Goal: Task Accomplishment & Management: Use online tool/utility

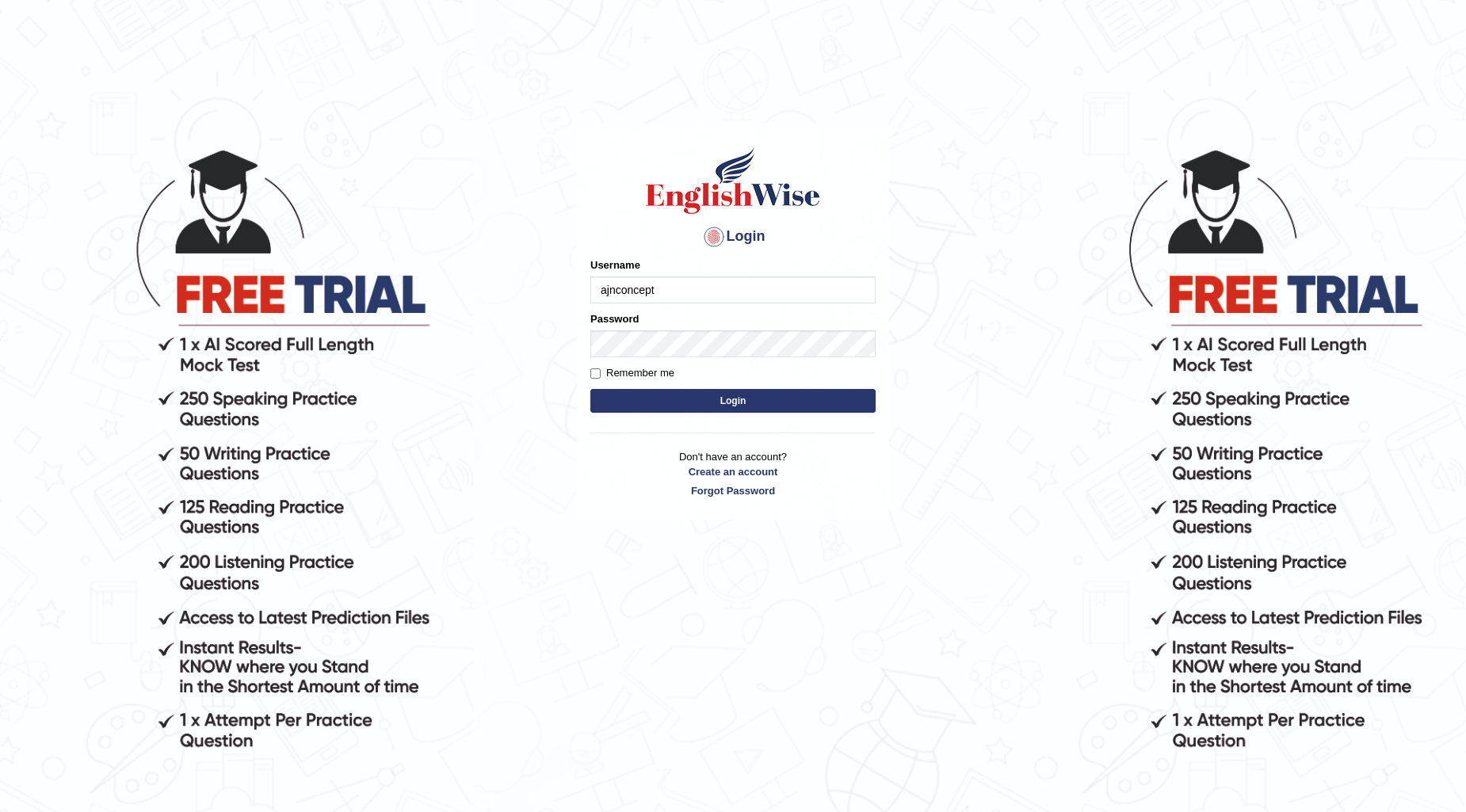
type input "ajnconcept"
click at [726, 402] on button "Login" at bounding box center [733, 400] width 285 height 23
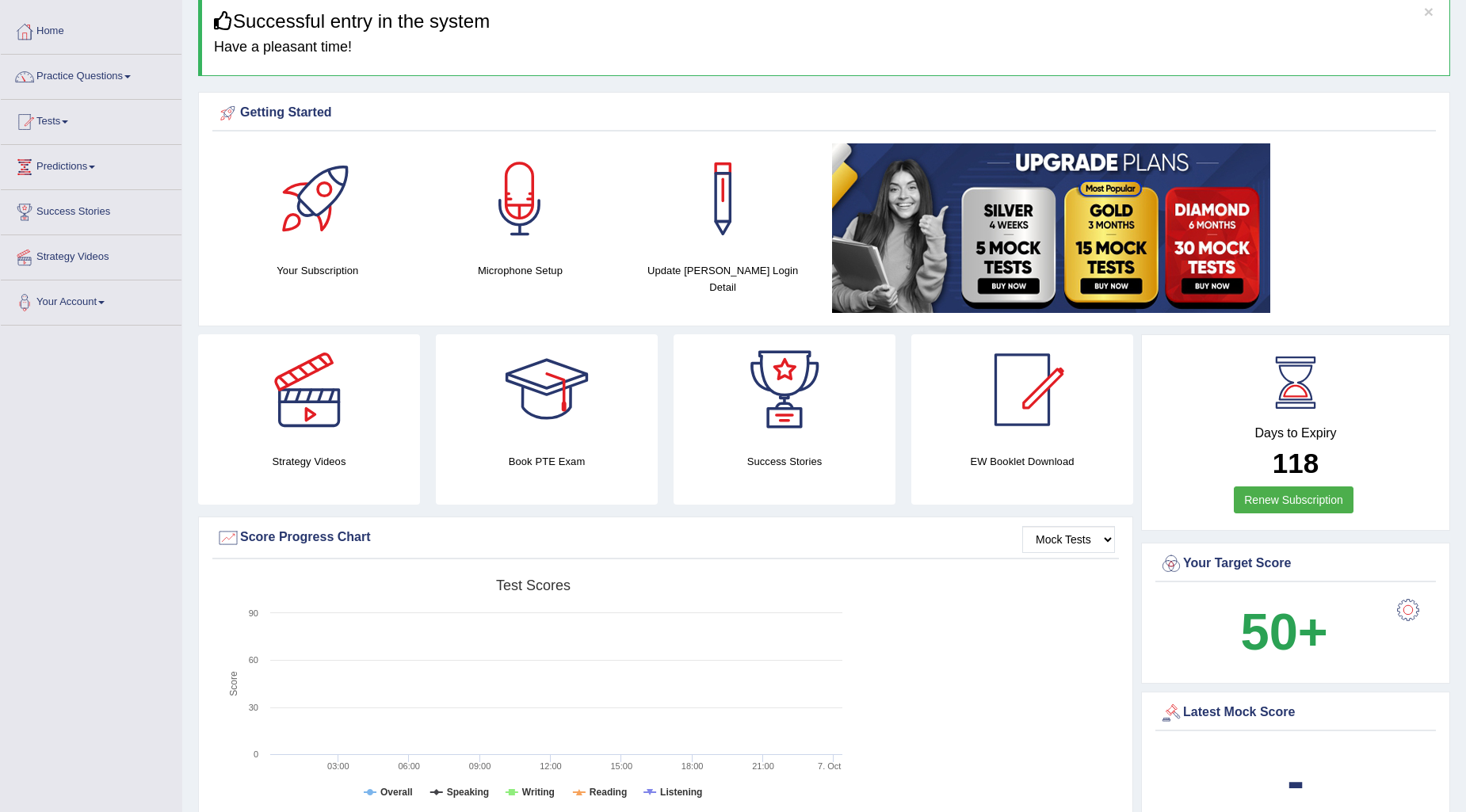
scroll to position [88, 0]
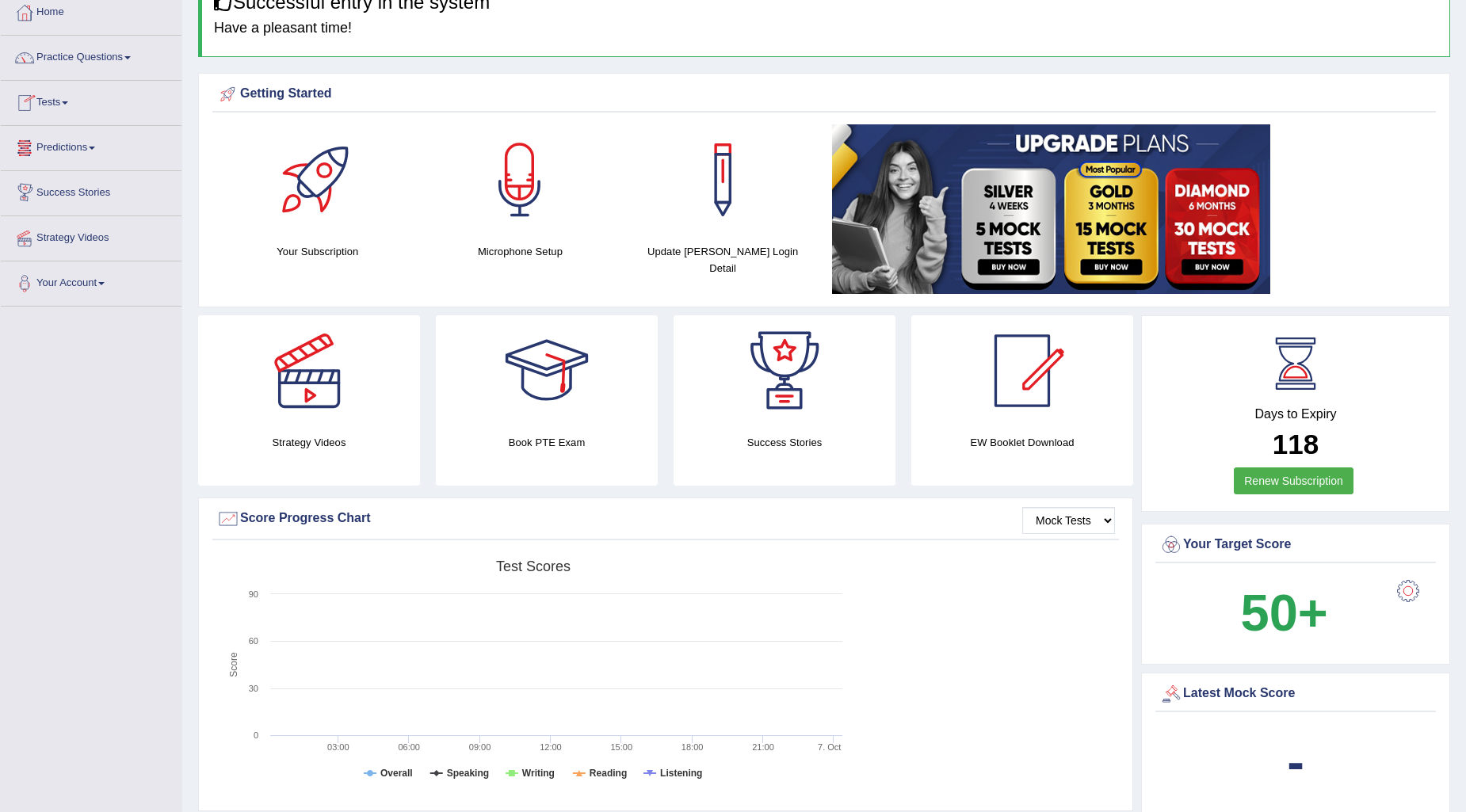
click at [74, 105] on link "Tests" at bounding box center [91, 100] width 180 height 39
click at [86, 135] on link "Take Practice Sectional Test" at bounding box center [103, 139] width 149 height 29
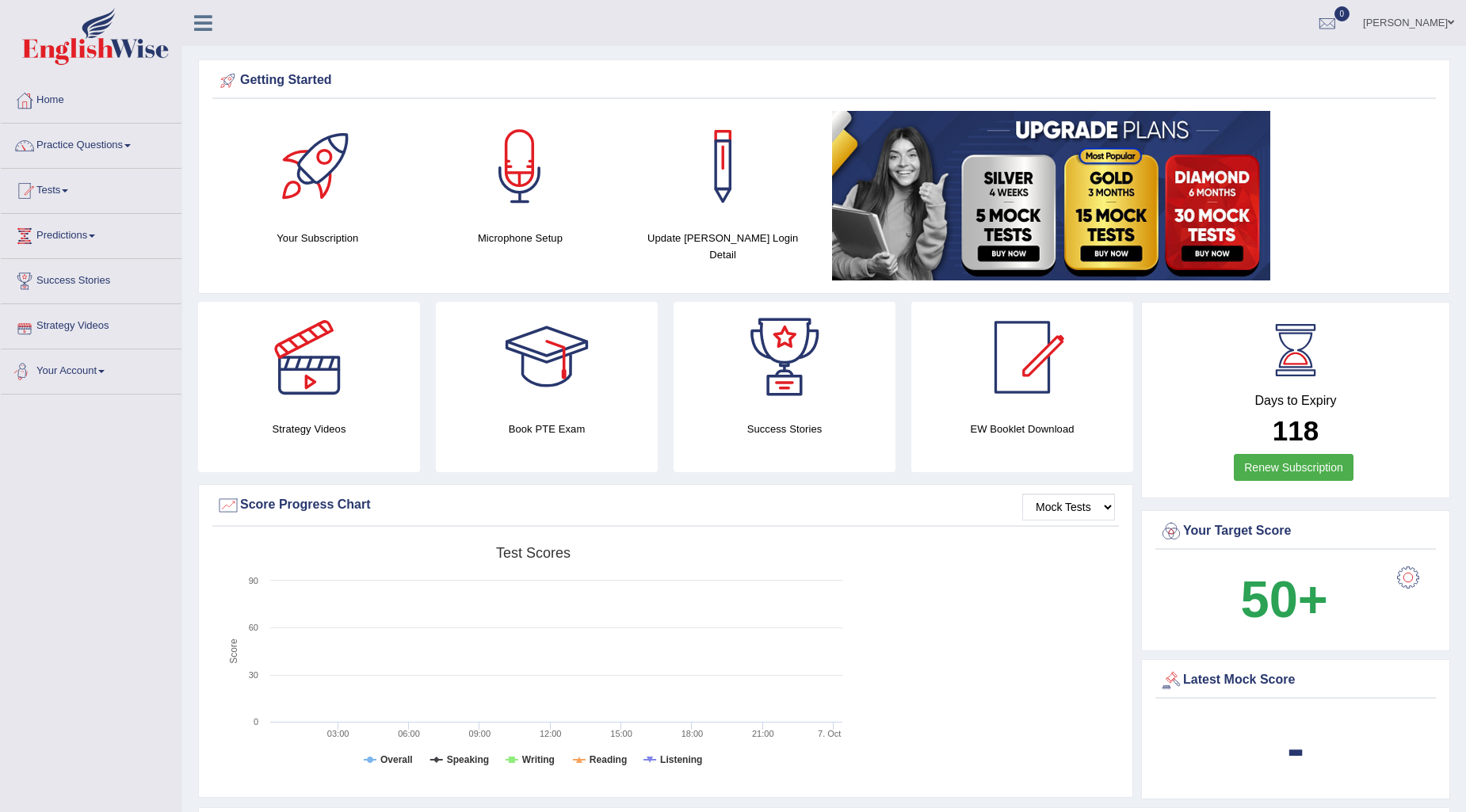
click at [97, 368] on link "Your Account" at bounding box center [91, 369] width 180 height 39
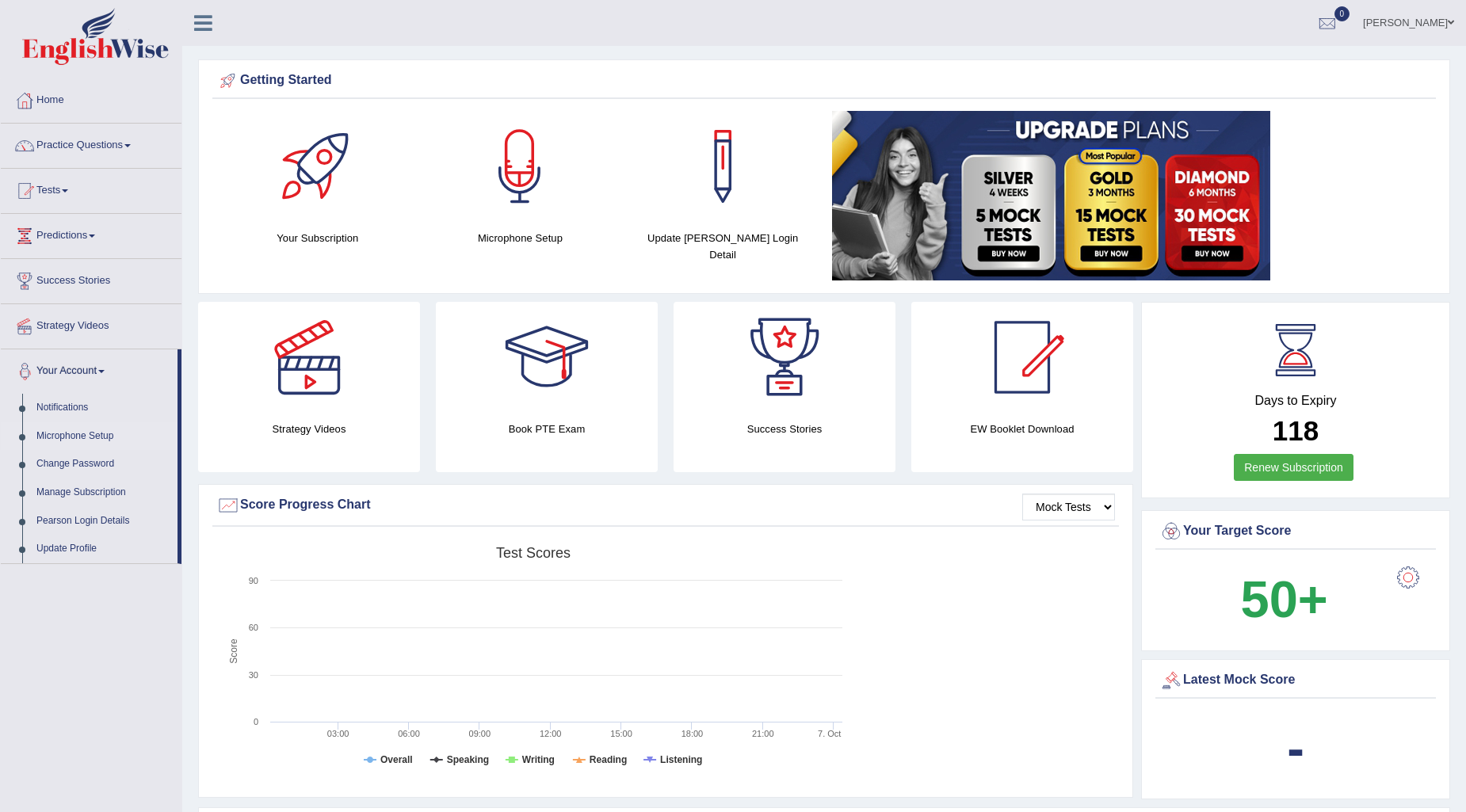
click at [93, 437] on link "Microphone Setup" at bounding box center [103, 436] width 149 height 29
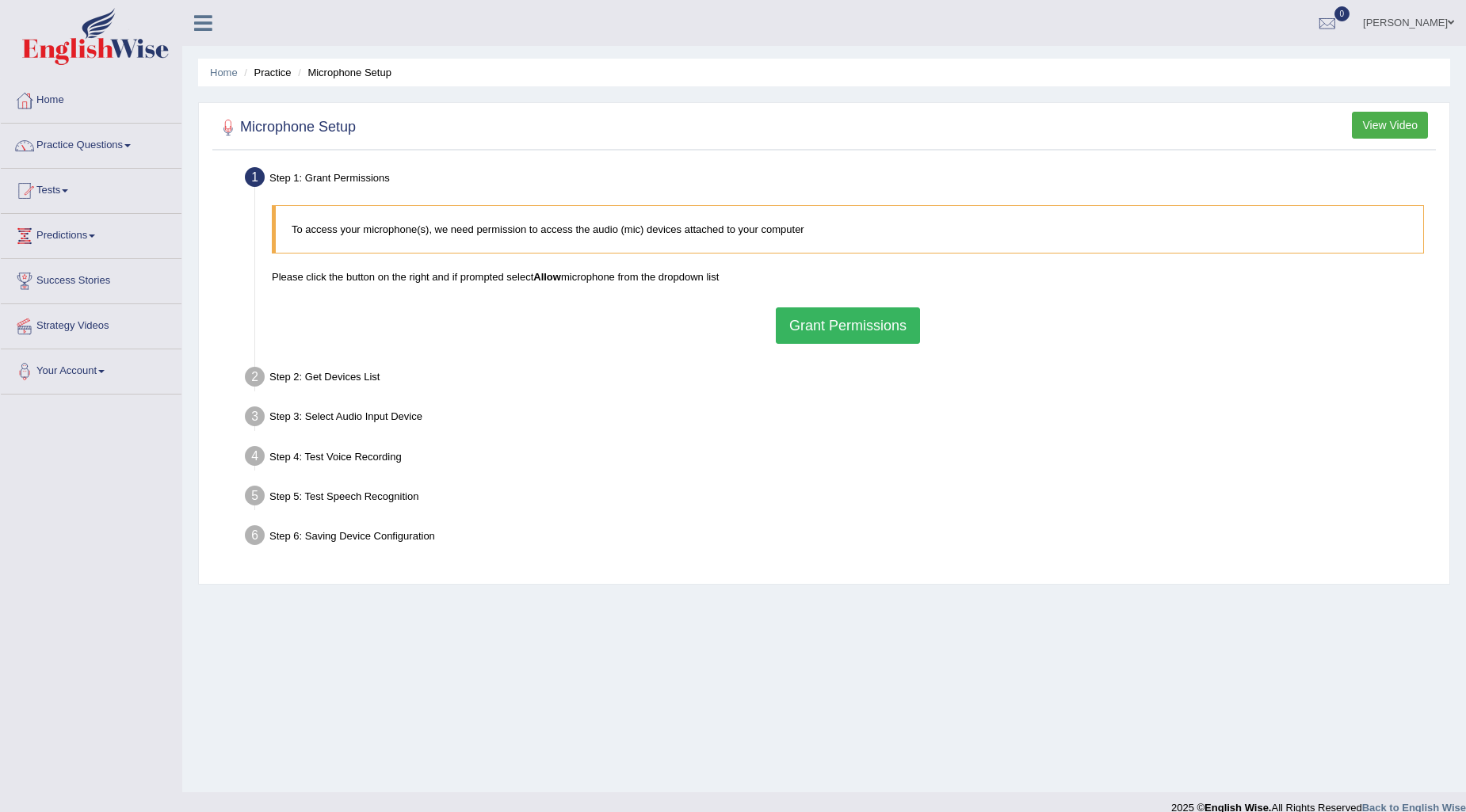
click at [789, 327] on button "Grant Permissions" at bounding box center [848, 325] width 144 height 36
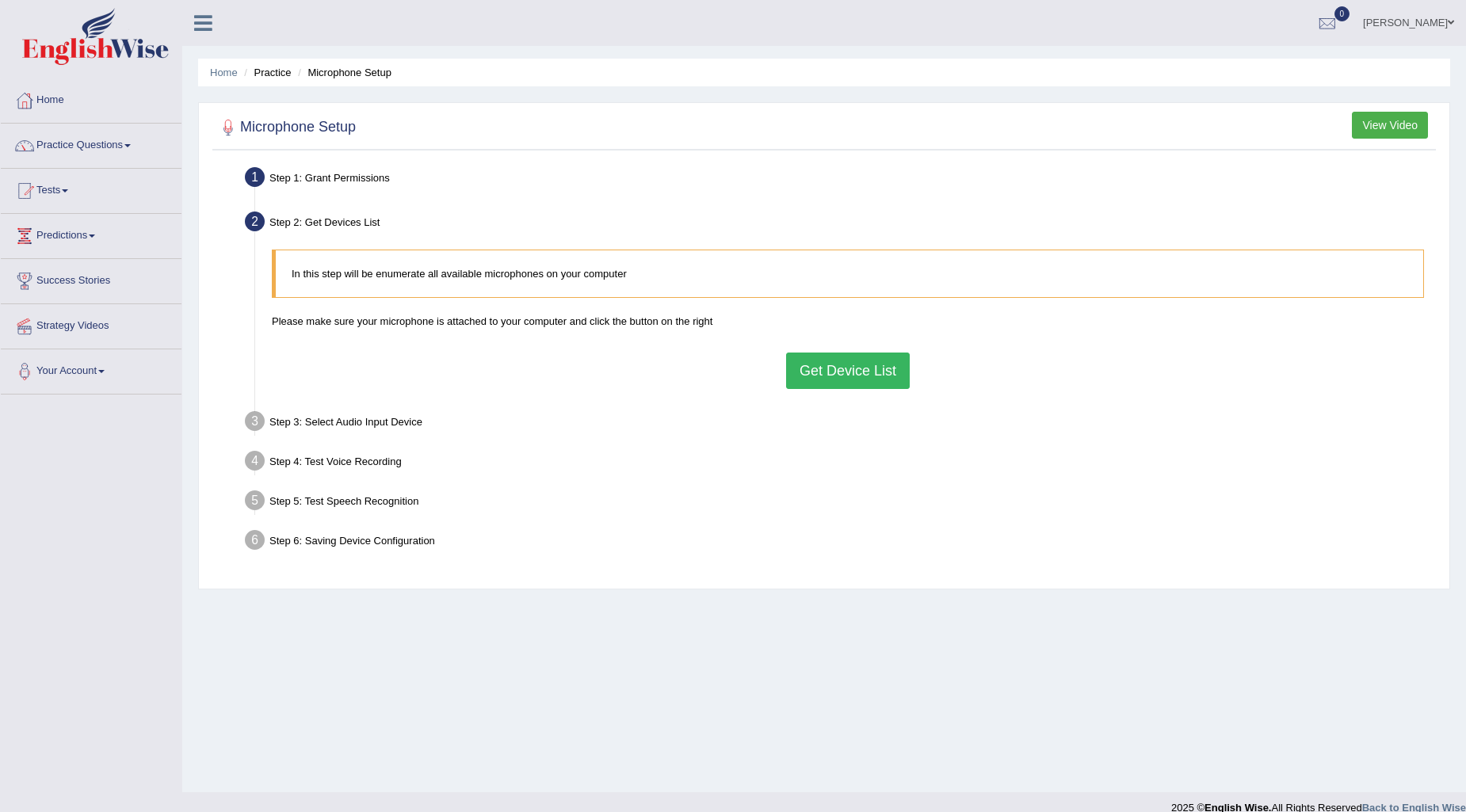
click at [835, 369] on button "Get Device List" at bounding box center [848, 370] width 123 height 36
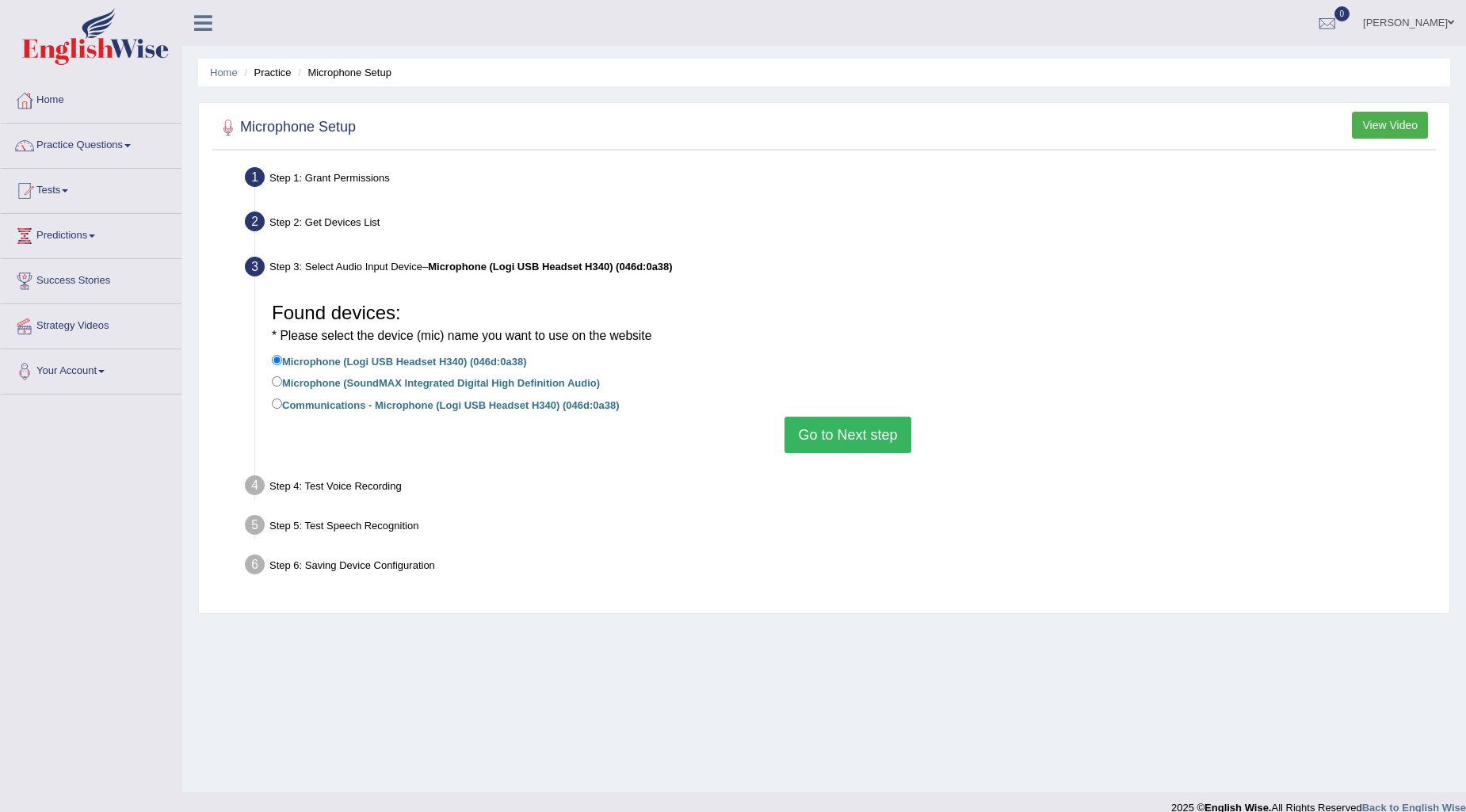
click at [835, 429] on button "Go to Next step" at bounding box center [847, 434] width 126 height 36
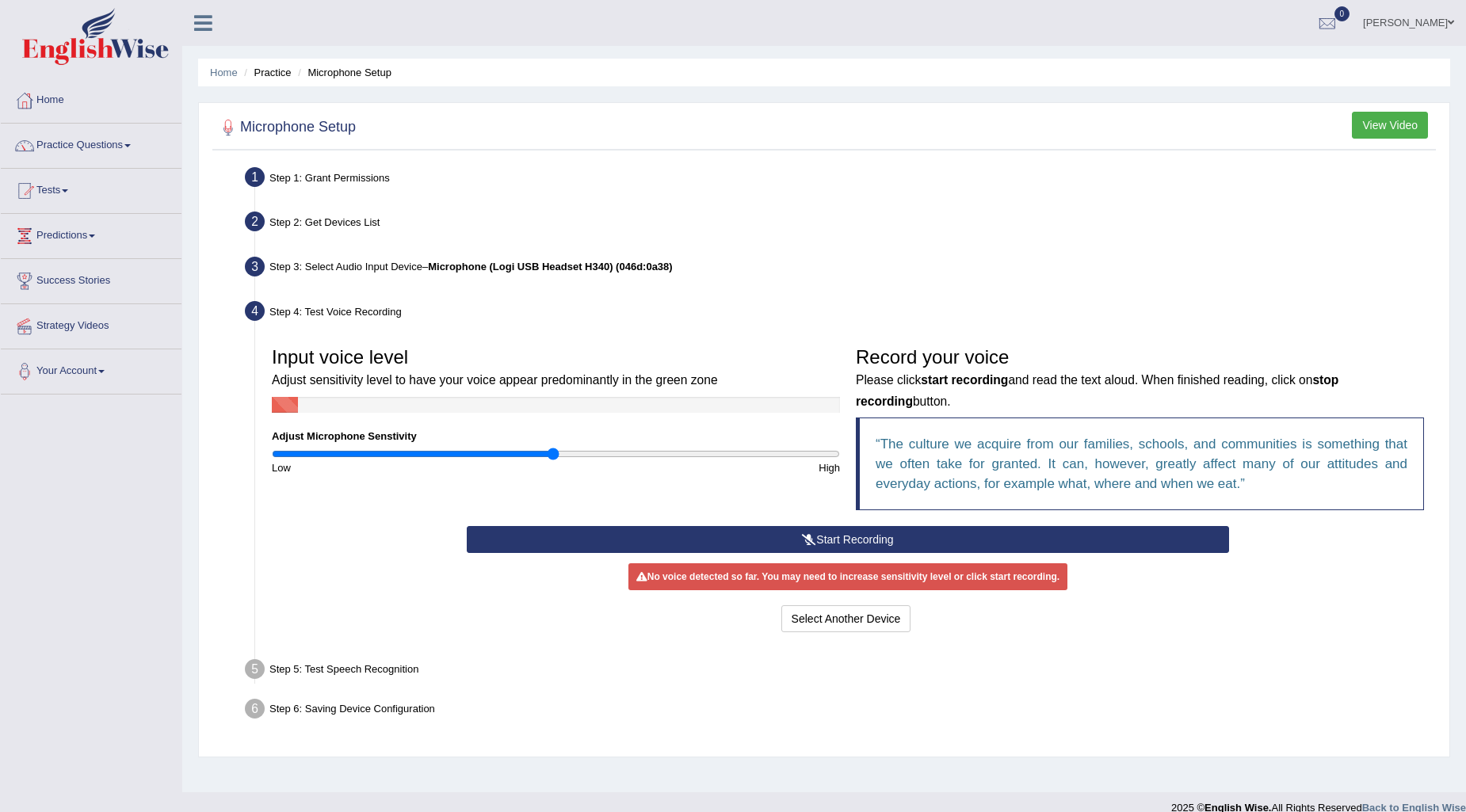
click at [854, 528] on button "Start Recording" at bounding box center [848, 539] width 763 height 27
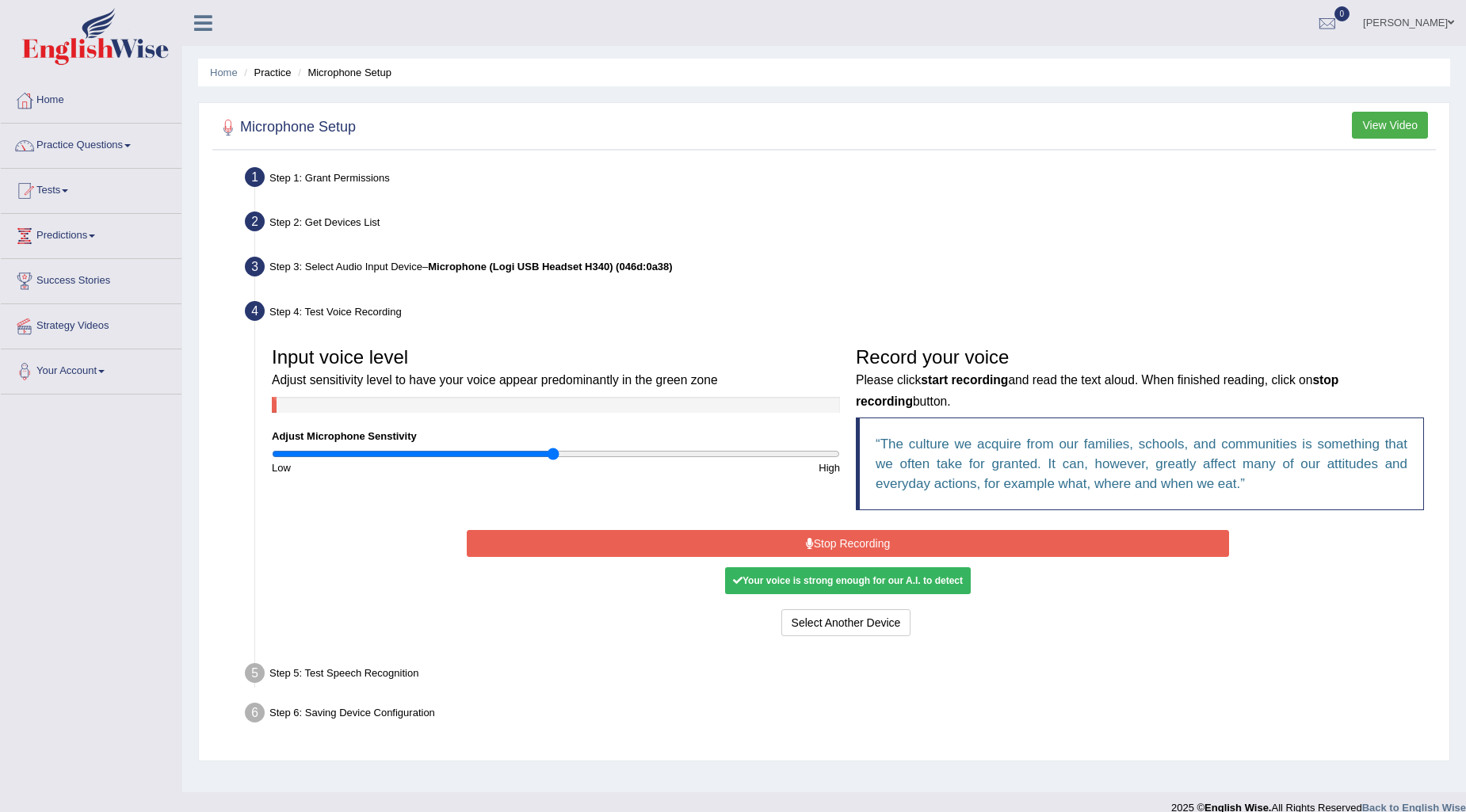
click at [884, 541] on button "Stop Recording" at bounding box center [848, 543] width 763 height 27
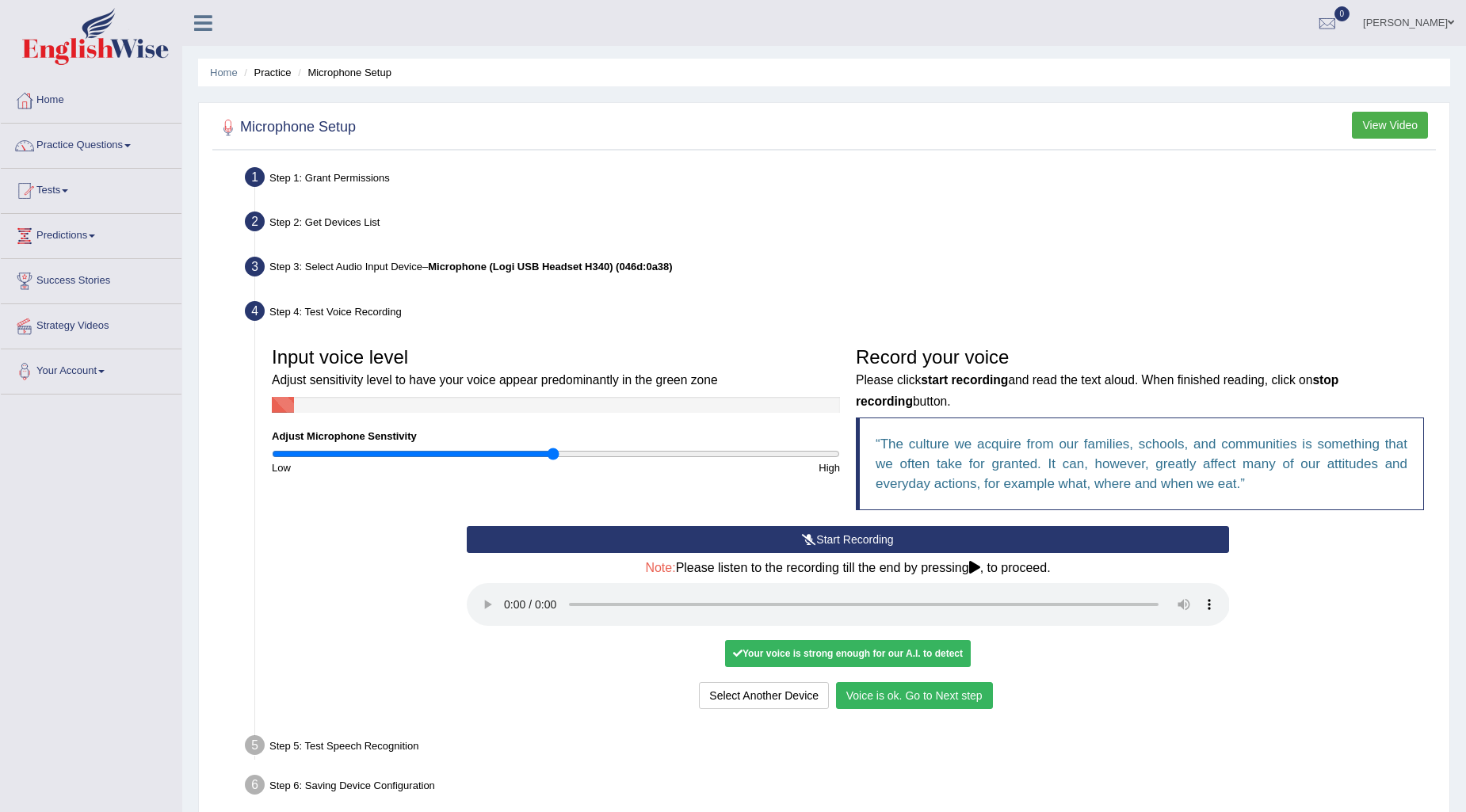
click at [941, 687] on button "Voice is ok. Go to Next step" at bounding box center [914, 695] width 157 height 27
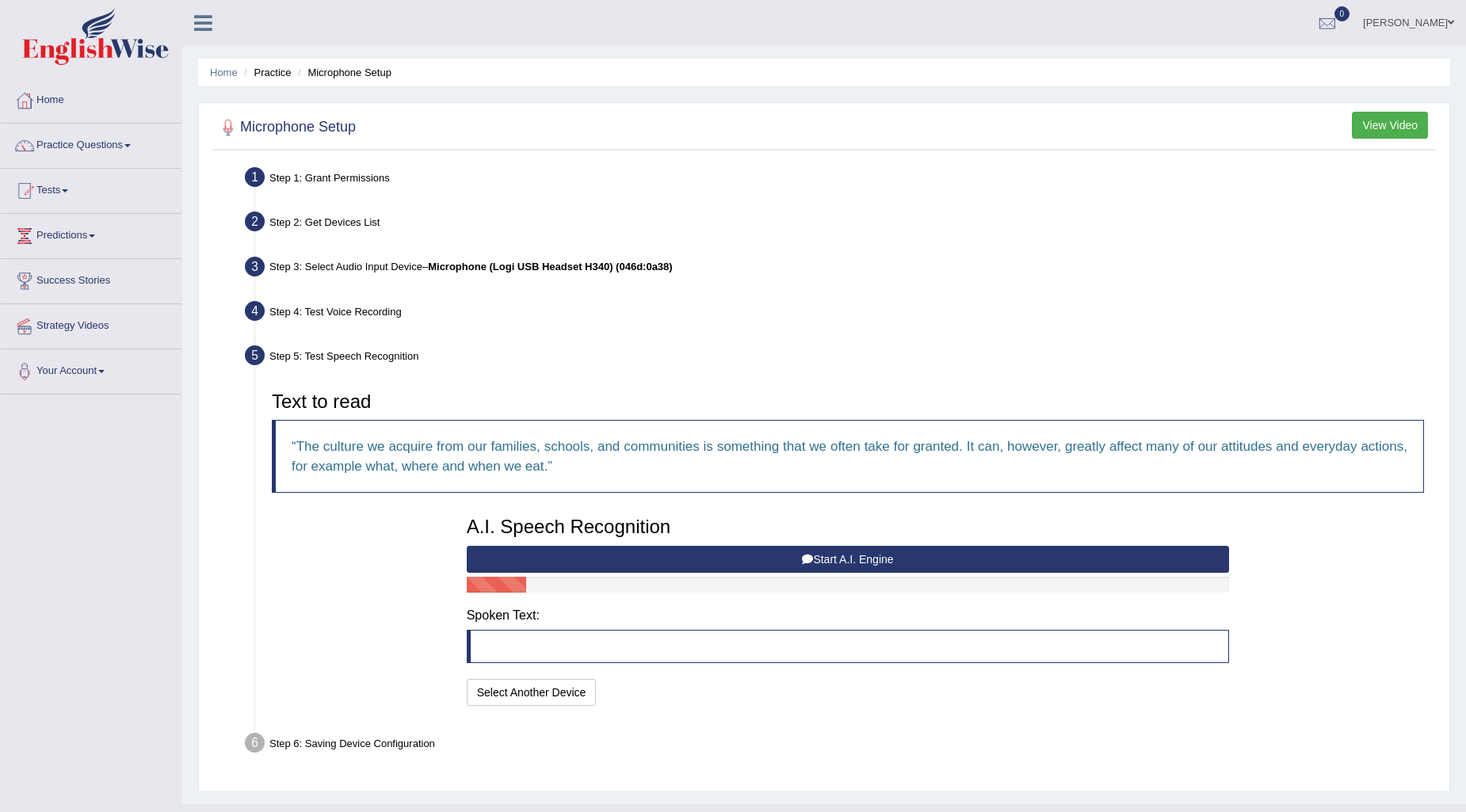
click at [862, 563] on button "Start A.I. Engine" at bounding box center [848, 559] width 763 height 27
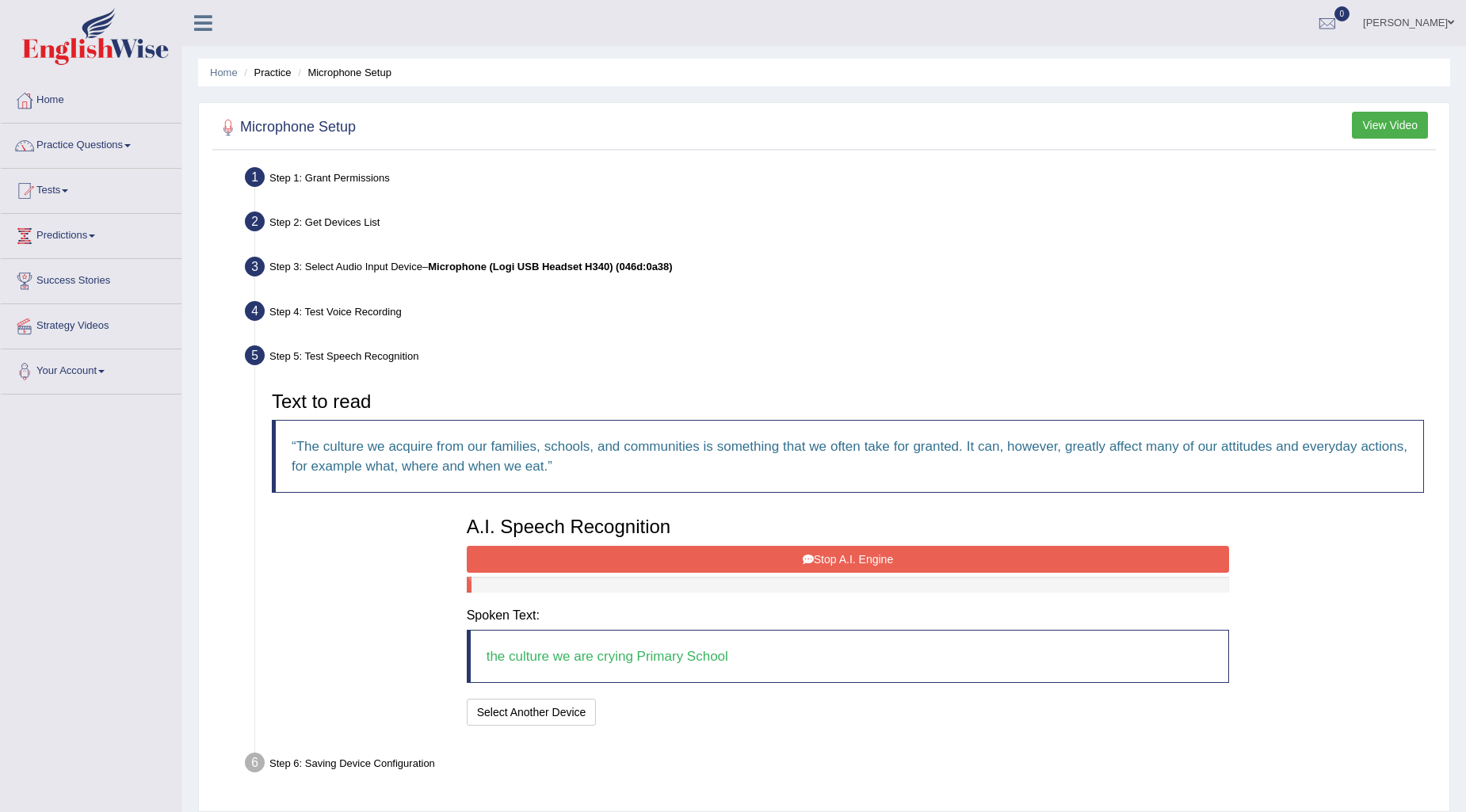
click at [820, 559] on button "Stop A.I. Engine" at bounding box center [848, 559] width 763 height 27
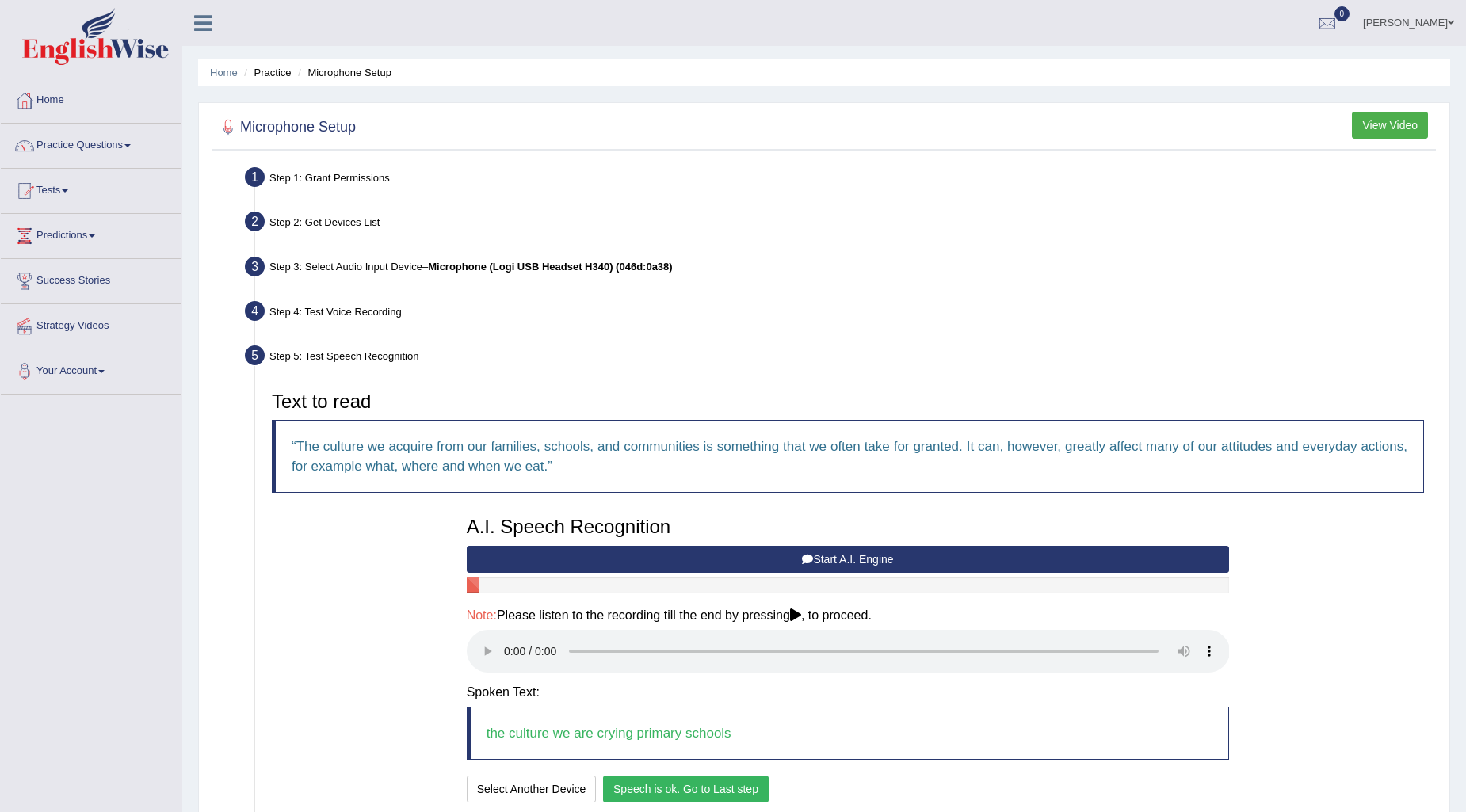
scroll to position [88, 0]
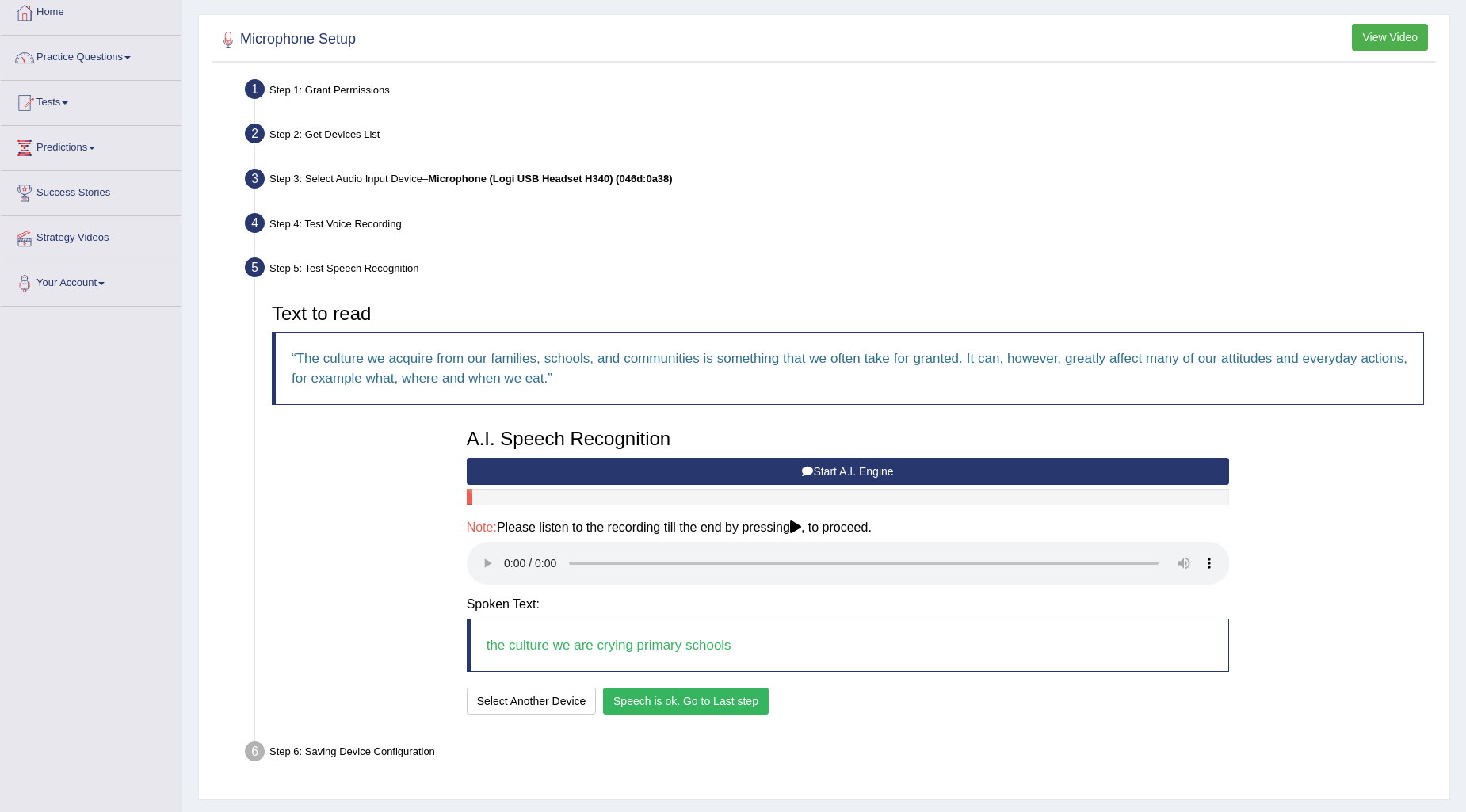
click at [648, 700] on button "Speech is ok. Go to Last step" at bounding box center [685, 701] width 165 height 27
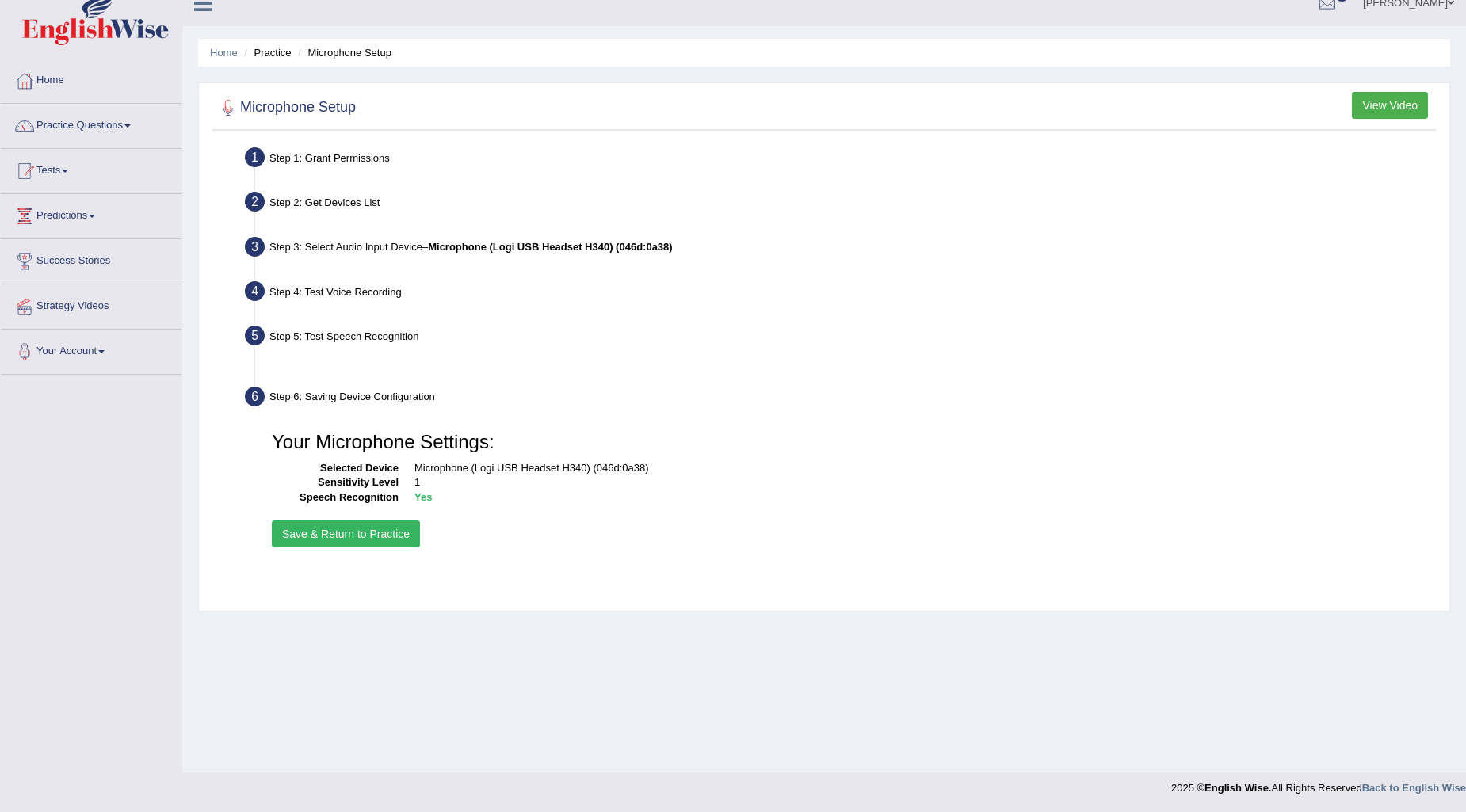
scroll to position [19, 0]
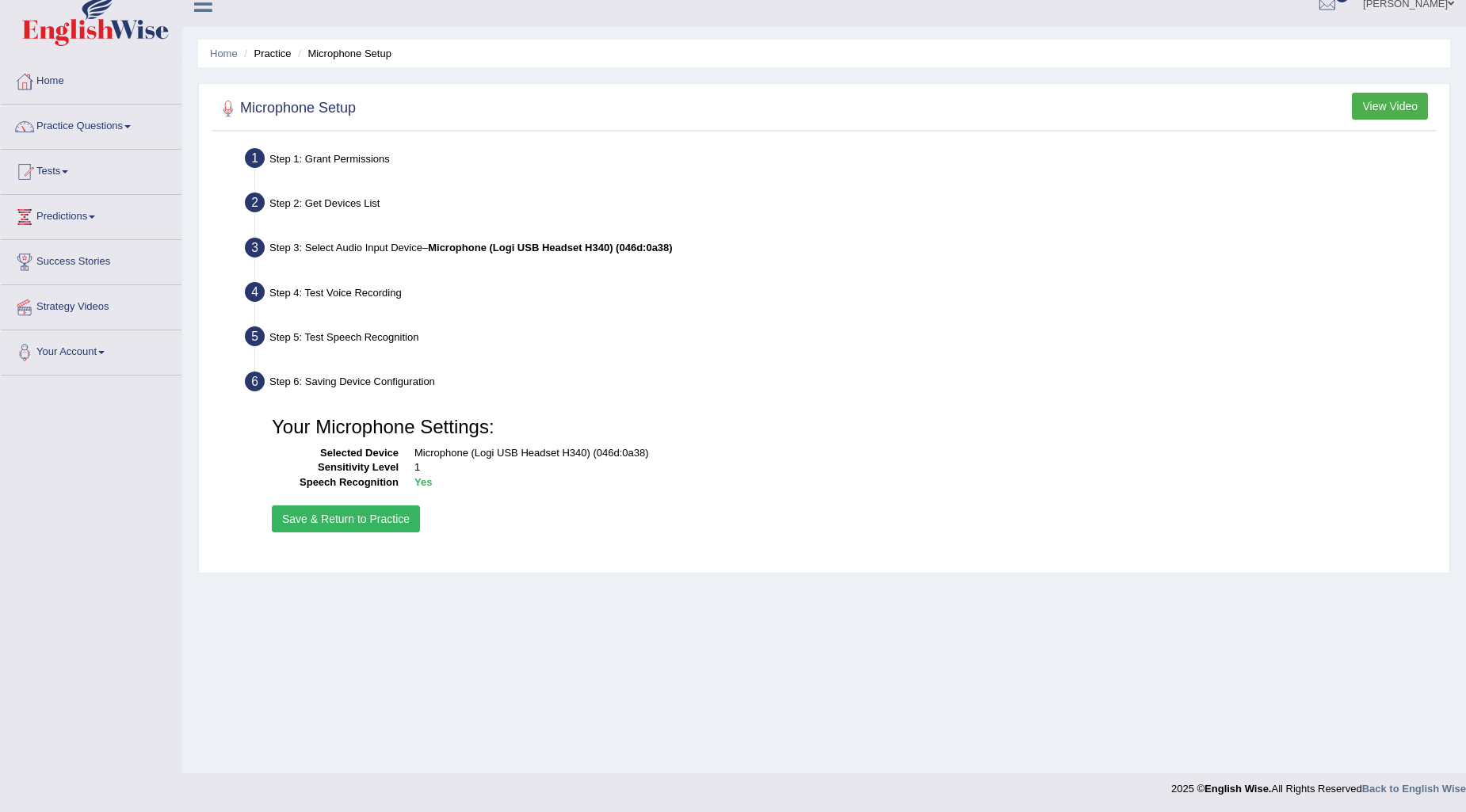
click at [399, 521] on button "Save & Return to Practice" at bounding box center [346, 519] width 149 height 27
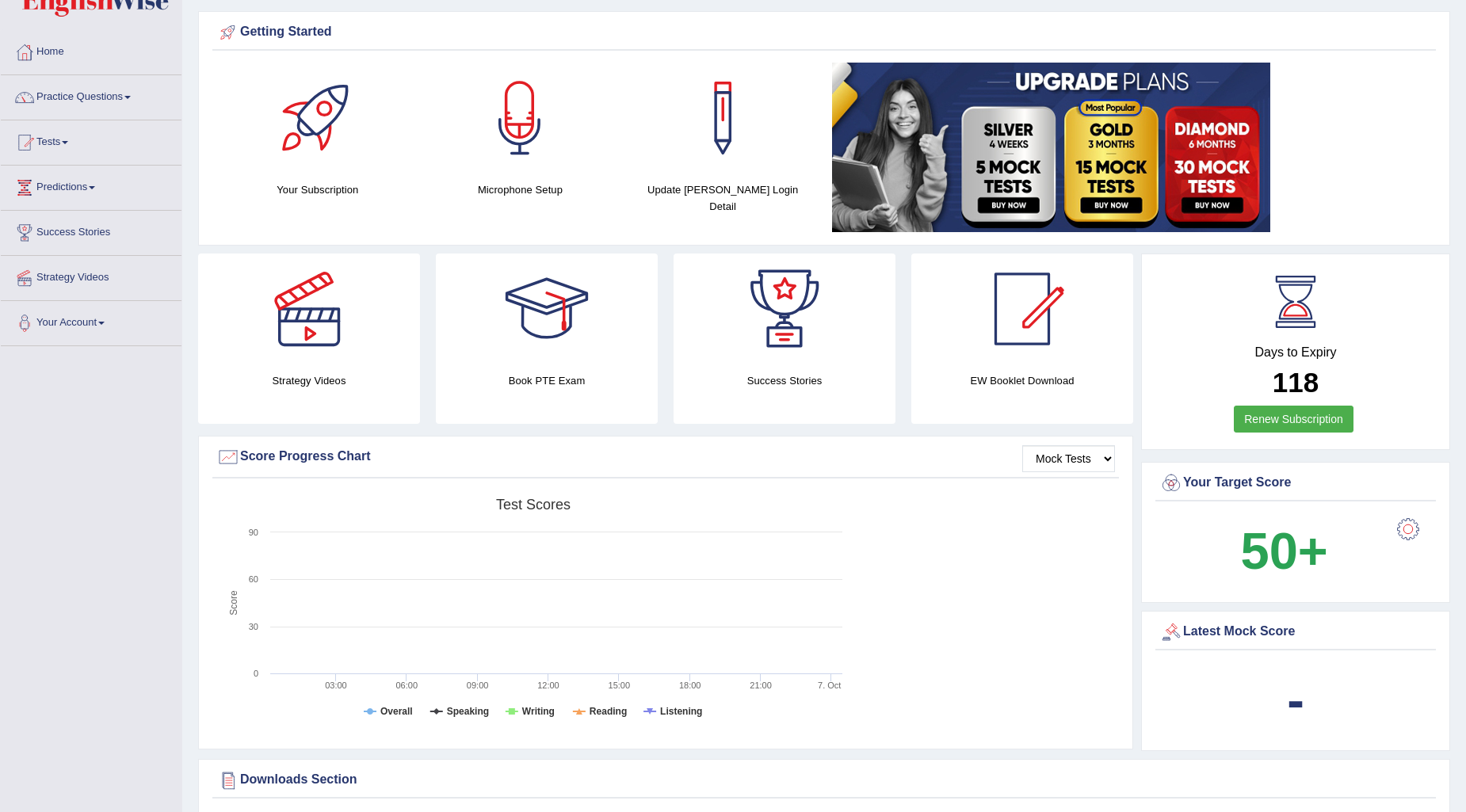
scroll to position [88, 0]
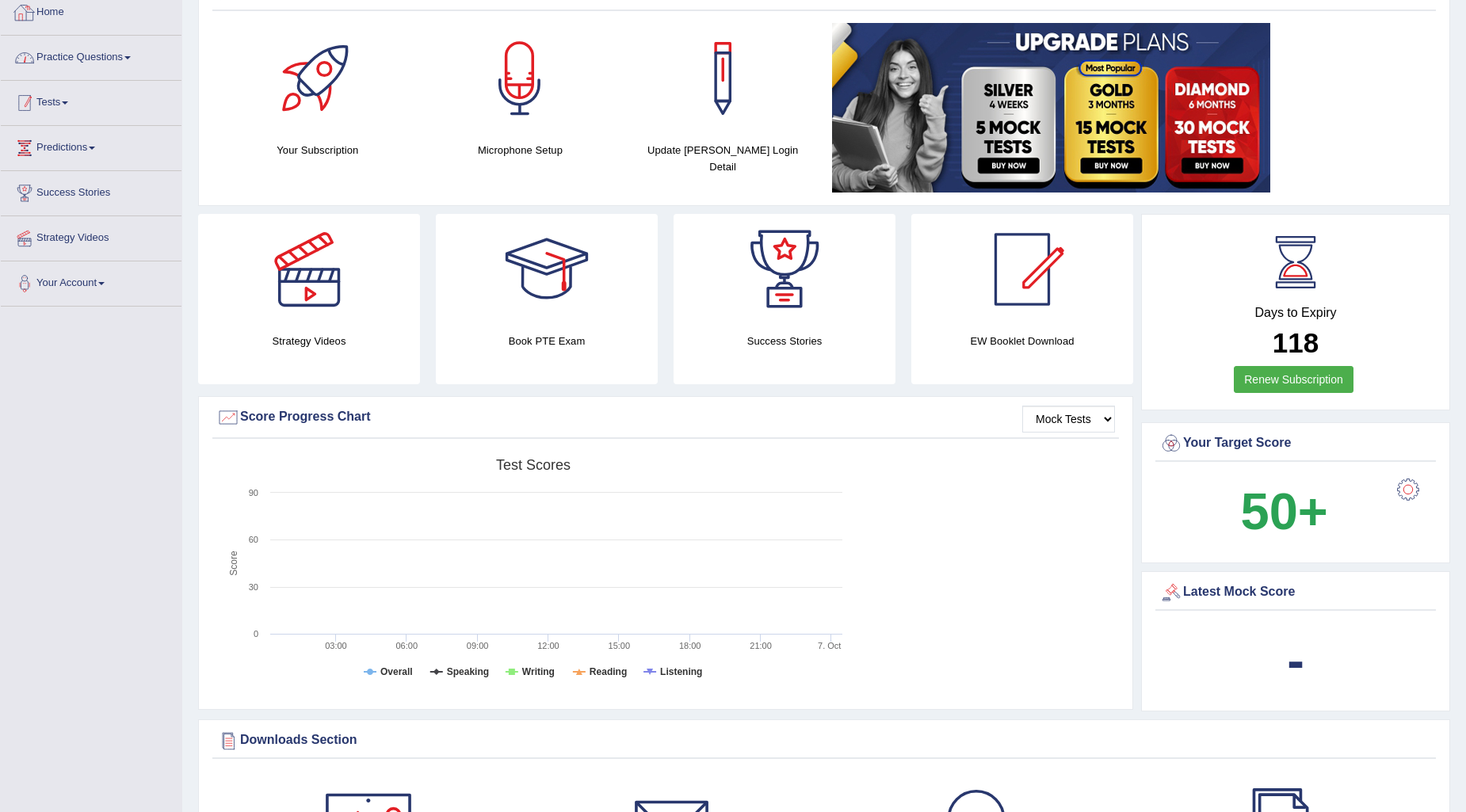
click at [48, 105] on link "Tests" at bounding box center [91, 100] width 180 height 39
click at [102, 133] on link "Take Practice Sectional Test" at bounding box center [103, 139] width 149 height 29
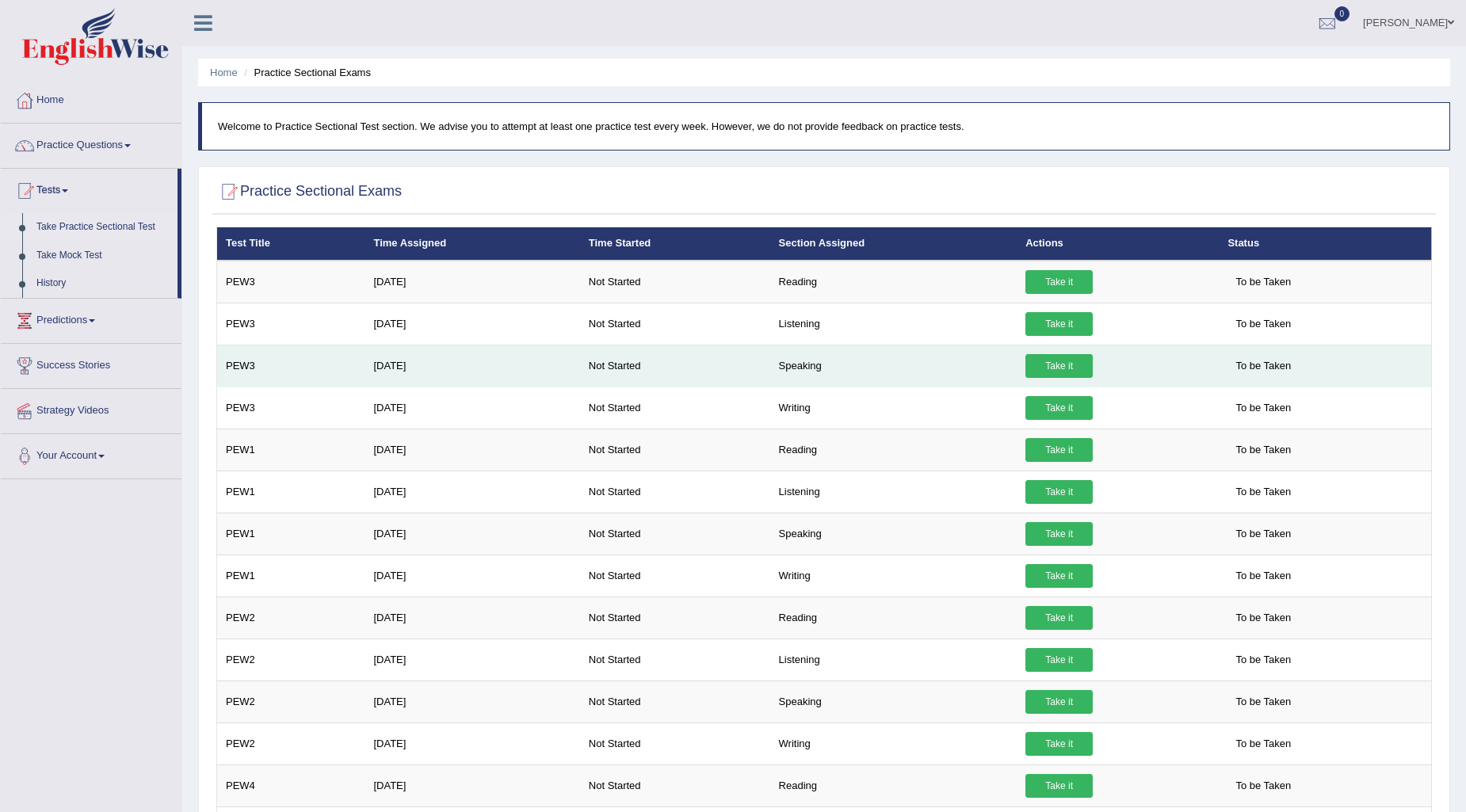
click at [1043, 367] on link "Take it" at bounding box center [1059, 365] width 67 height 23
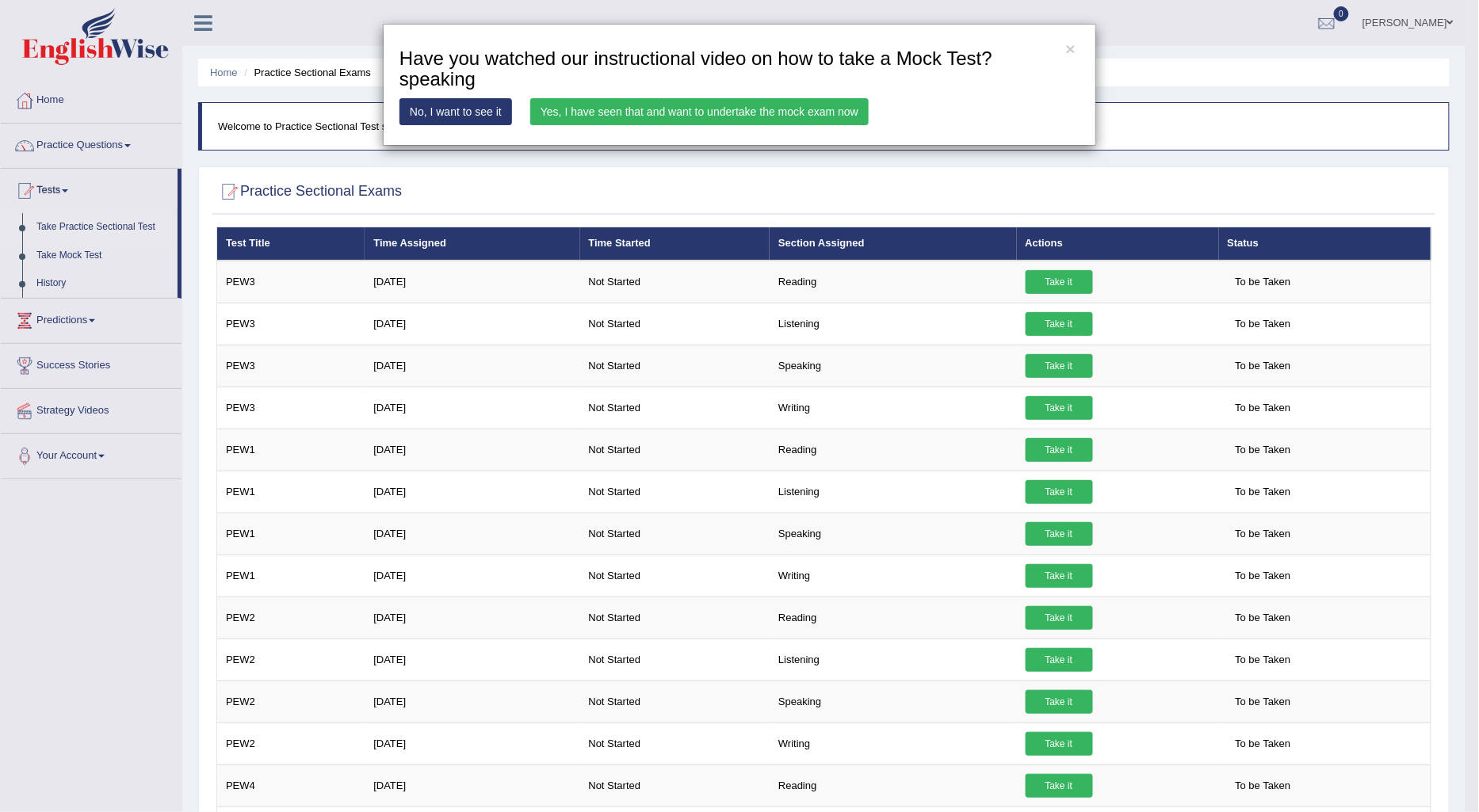
click at [454, 113] on link "No, I want to see it" at bounding box center [455, 111] width 112 height 27
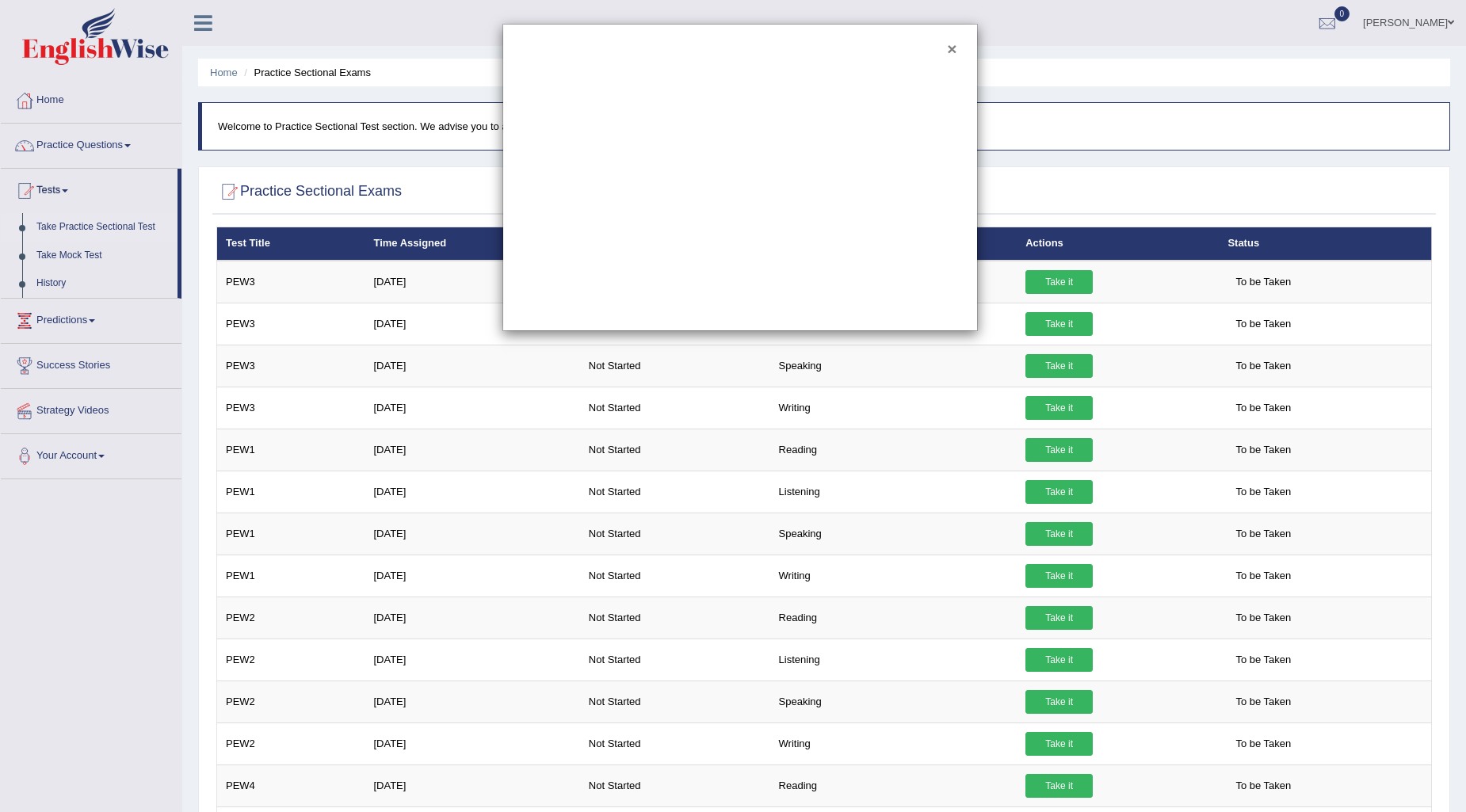
click at [954, 46] on button "×" at bounding box center [952, 49] width 9 height 17
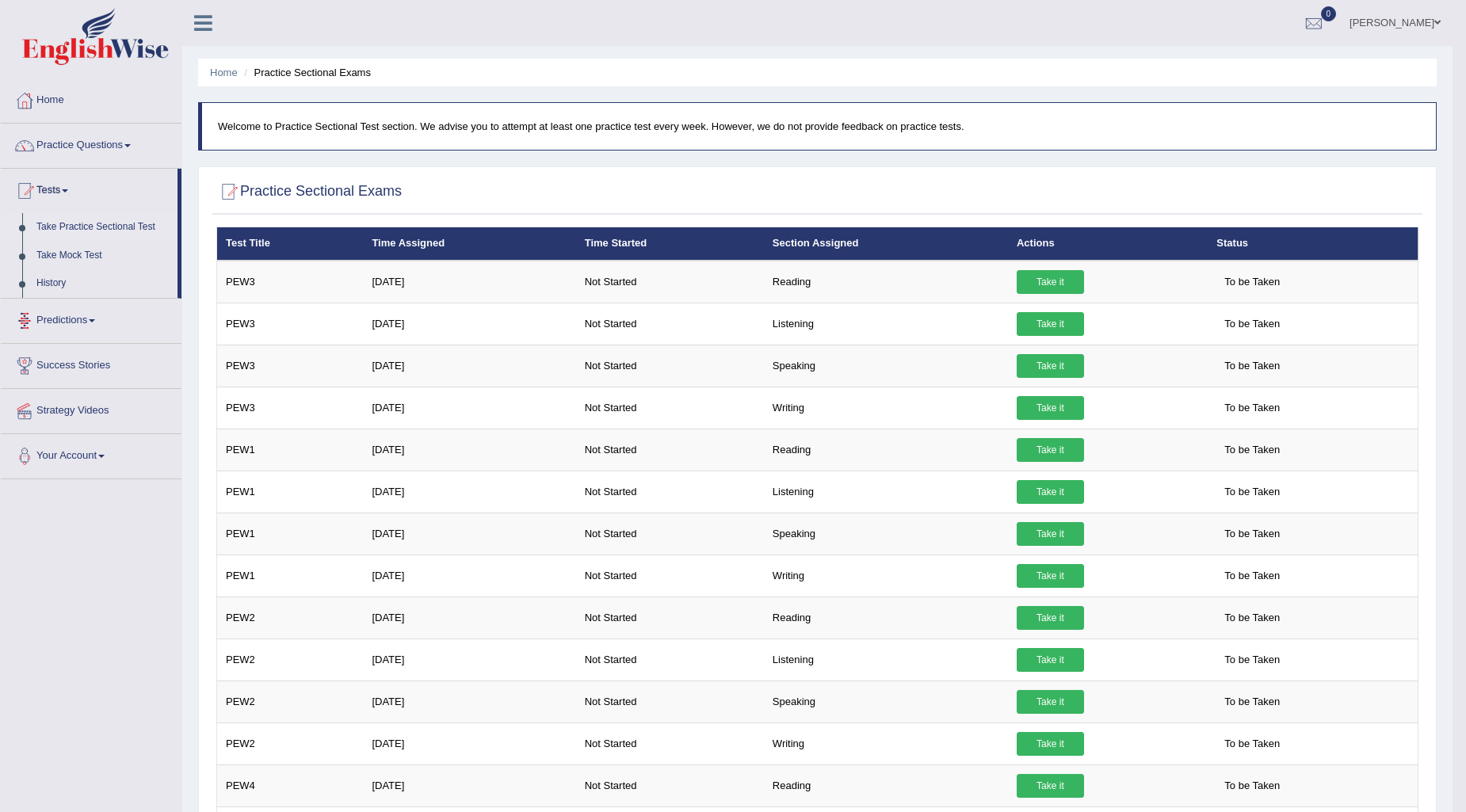
click at [120, 228] on link "Take Practice Sectional Test" at bounding box center [103, 227] width 149 height 29
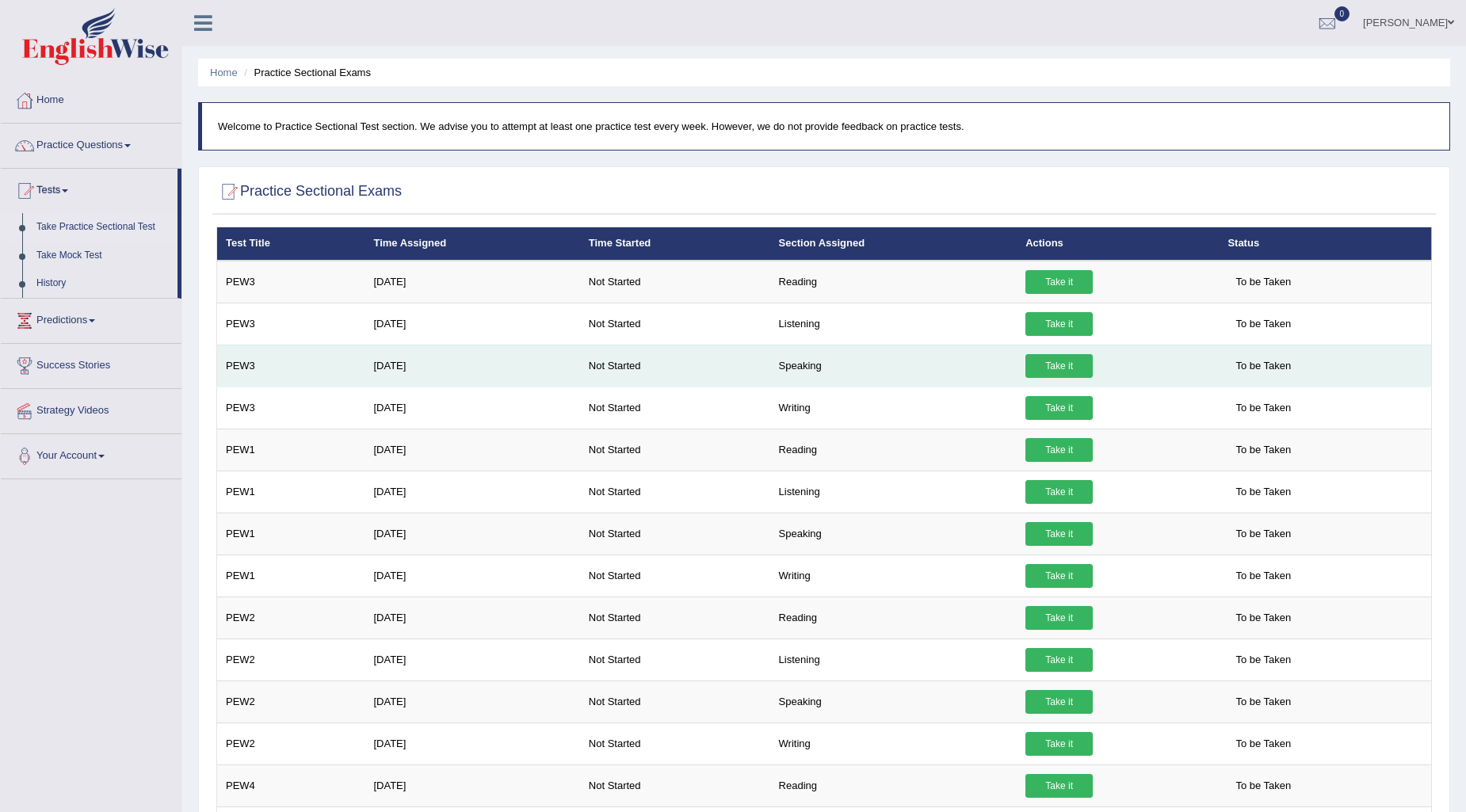
click at [1056, 366] on link "Take it" at bounding box center [1059, 365] width 67 height 23
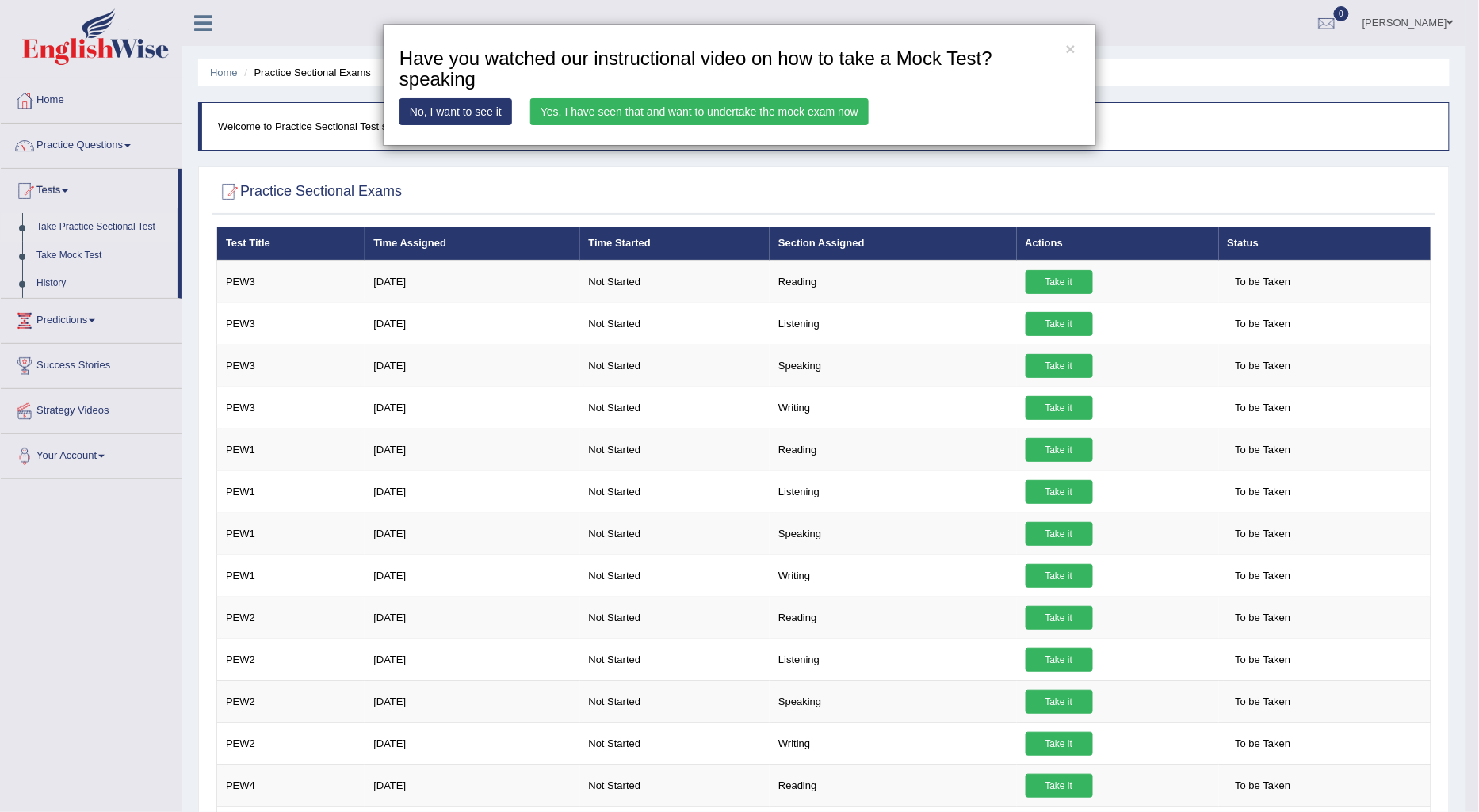
click at [589, 107] on link "Yes, I have seen that and want to undertake the mock exam now" at bounding box center [699, 111] width 338 height 27
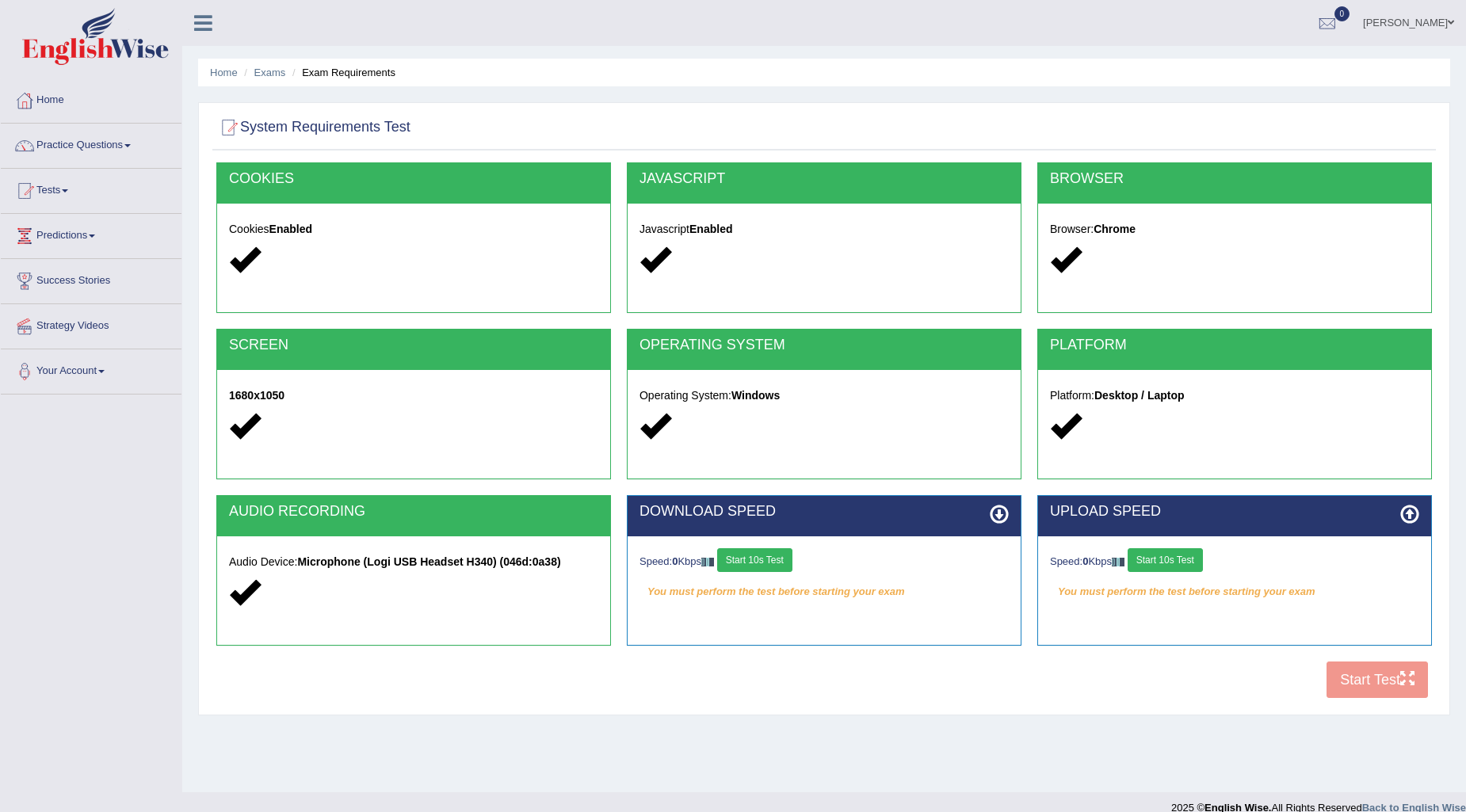
click at [329, 278] on div "Cookies Enabled" at bounding box center [413, 247] width 394 height 86
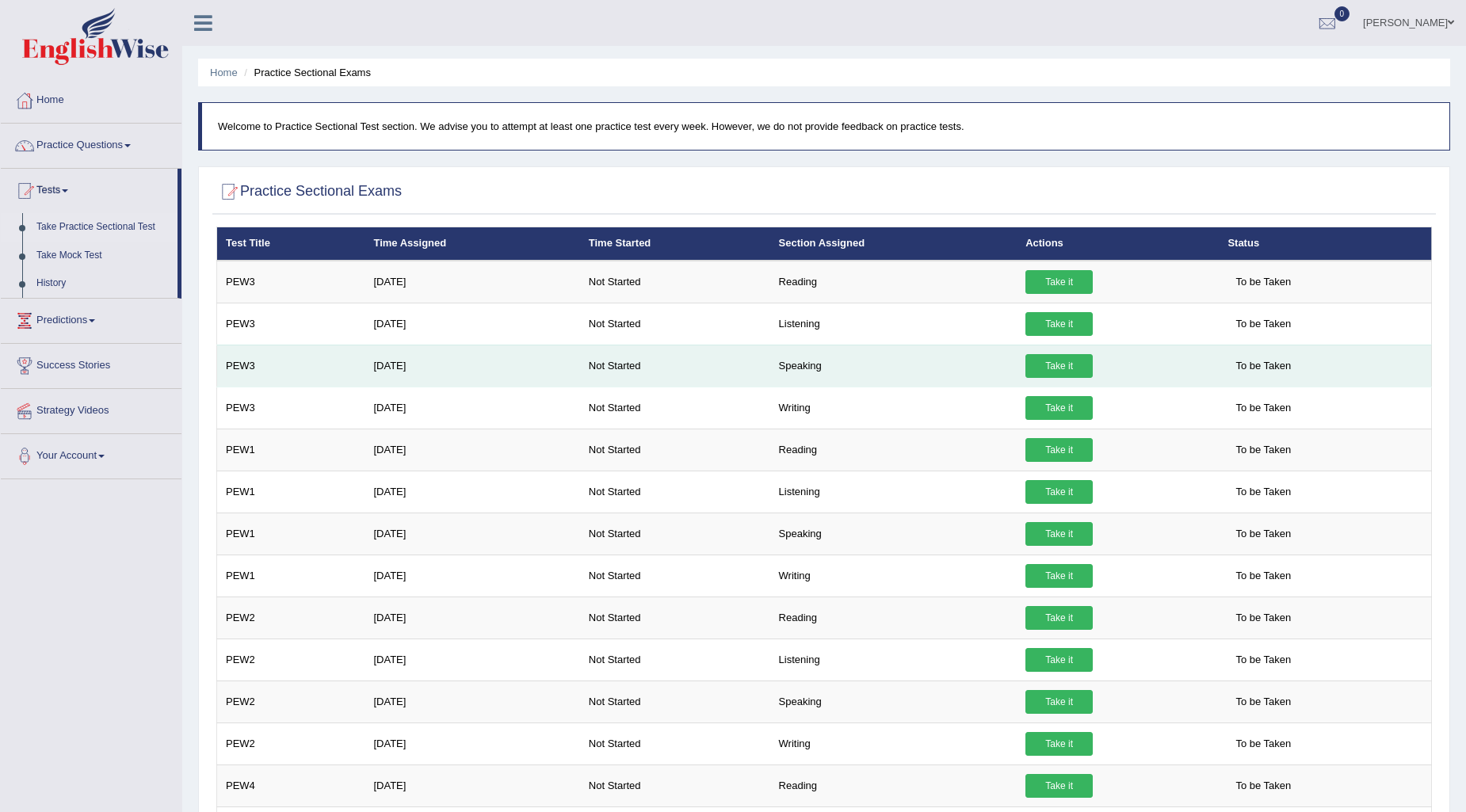
click at [1085, 369] on link "Take it" at bounding box center [1059, 365] width 67 height 23
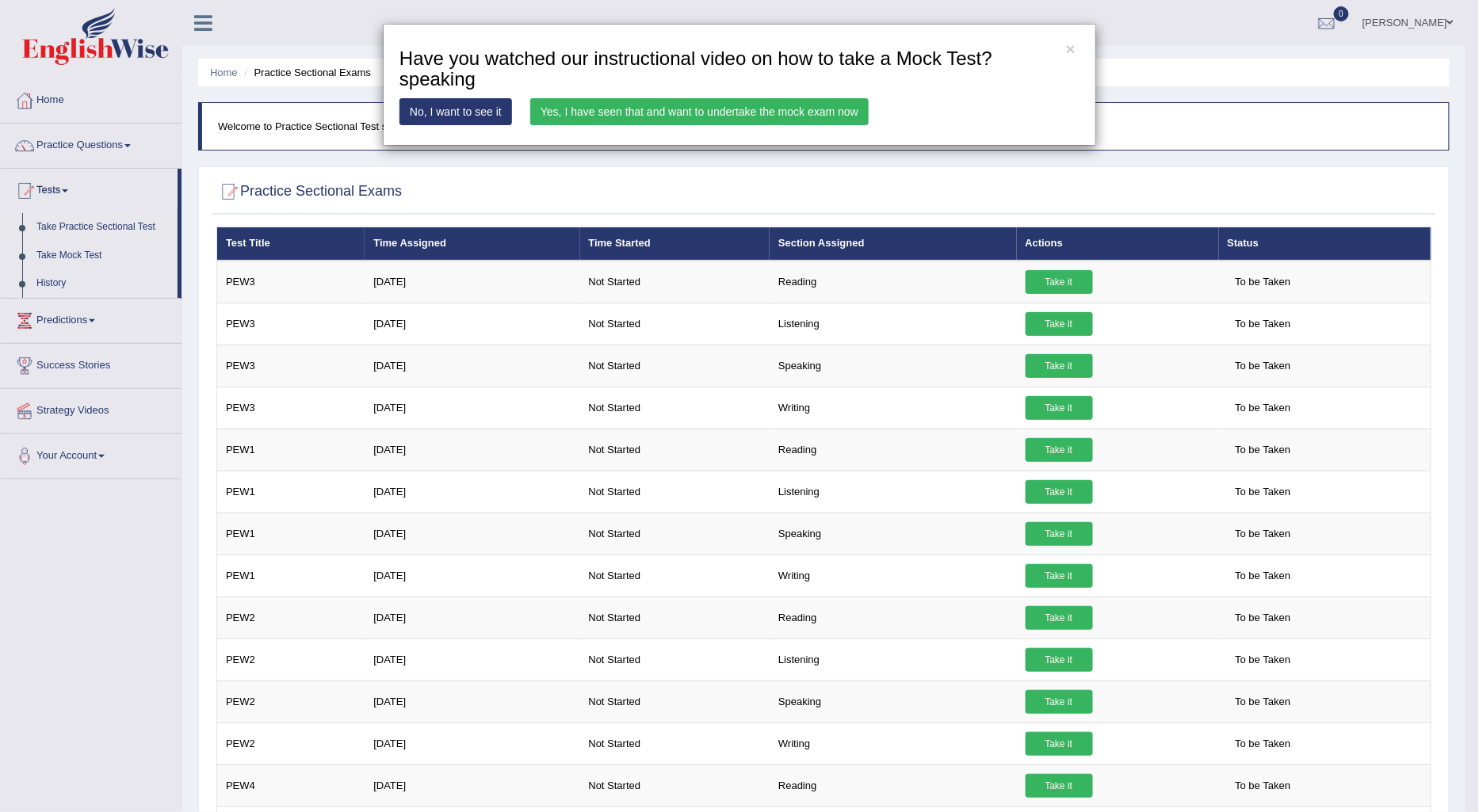
click at [690, 104] on link "Yes, I have seen that and want to undertake the mock exam now" at bounding box center [699, 111] width 338 height 27
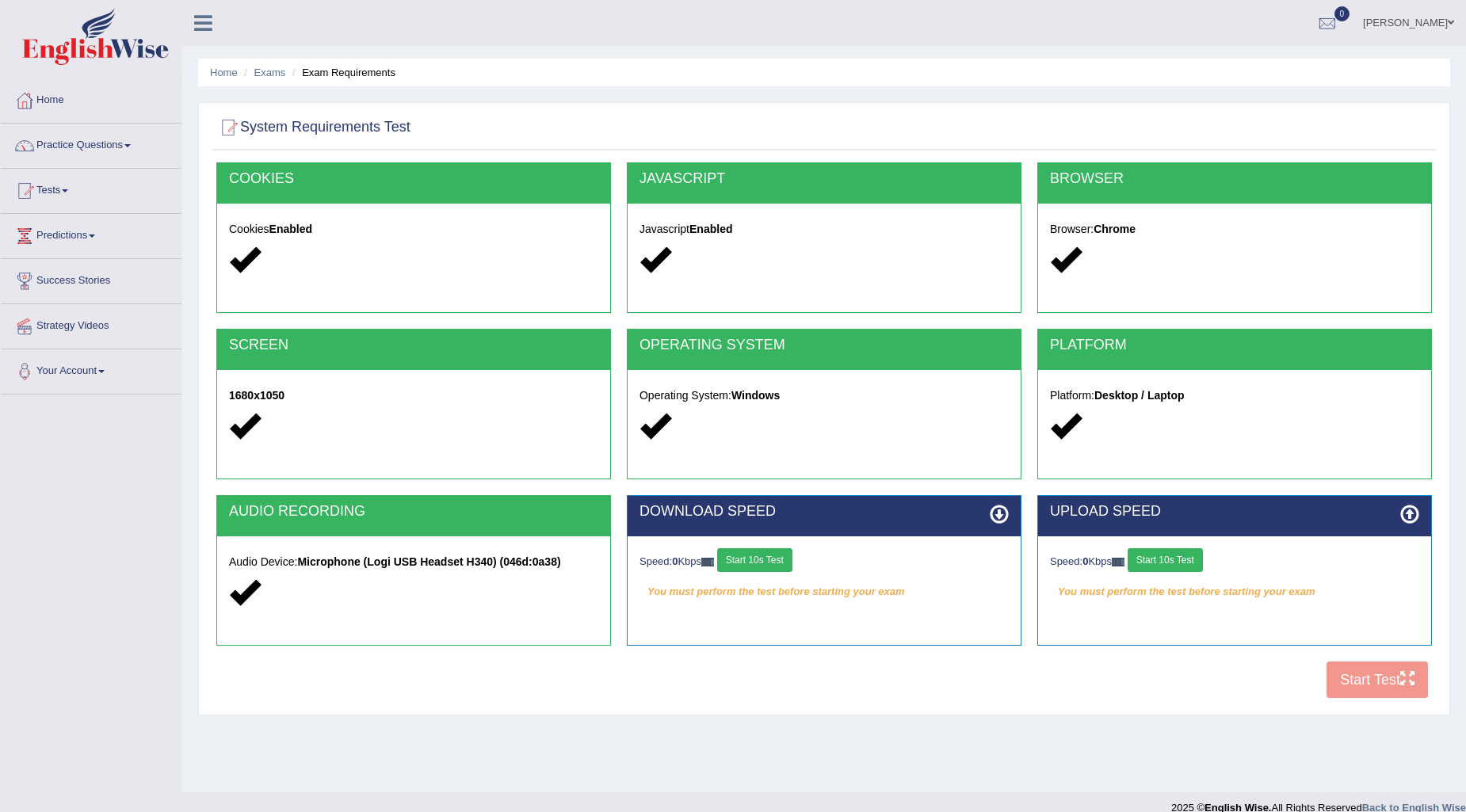
click at [768, 560] on button "Start 10s Test" at bounding box center [755, 560] width 76 height 23
click at [1163, 560] on button "Start 10s Test" at bounding box center [1165, 560] width 76 height 23
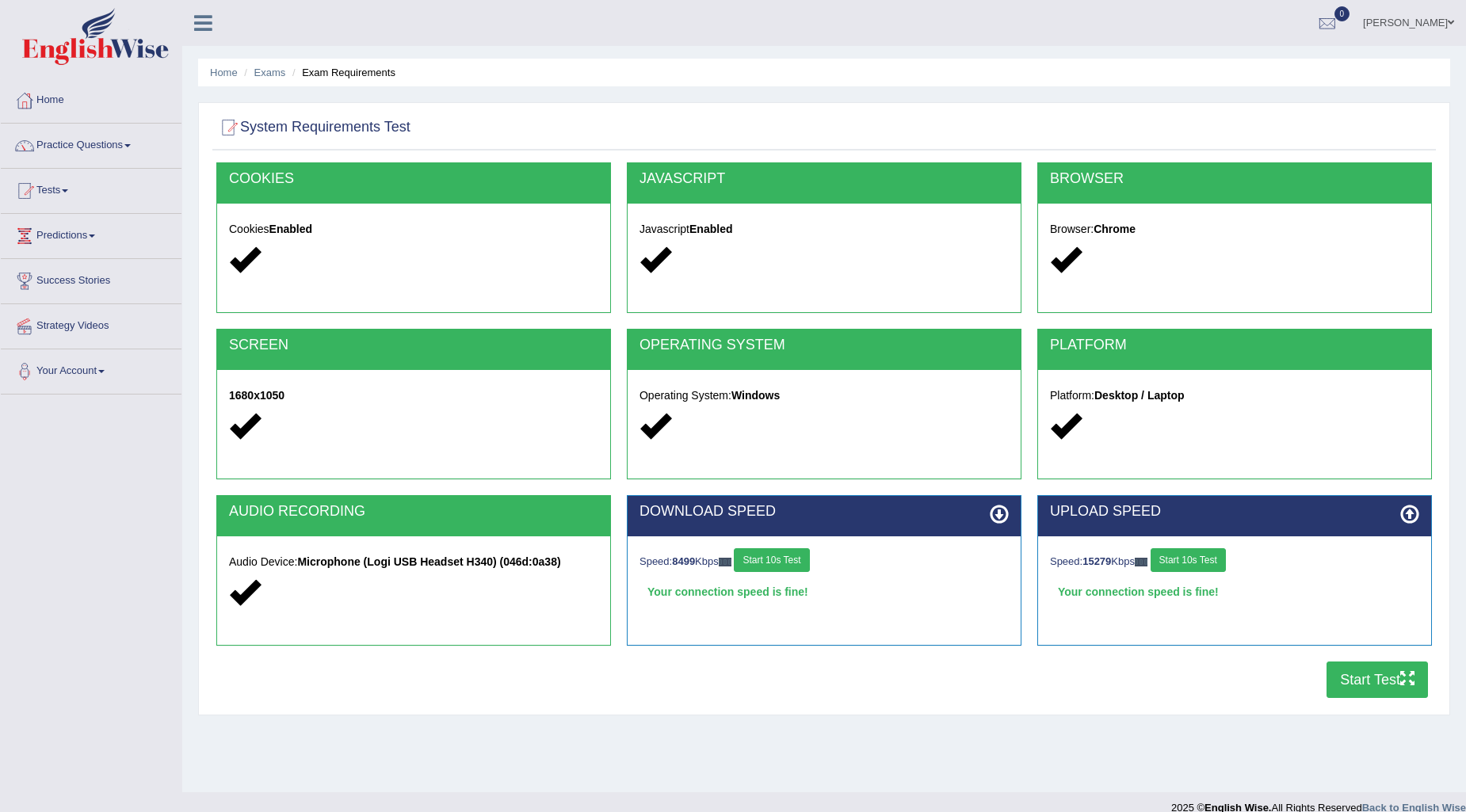
click at [1393, 668] on button "Start Test" at bounding box center [1377, 679] width 102 height 36
